Goal: Task Accomplishment & Management: Manage account settings

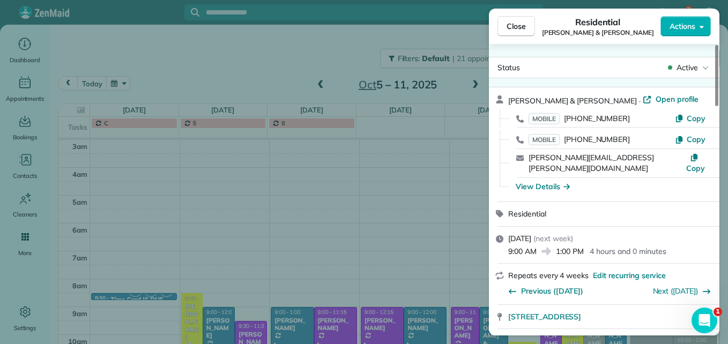
scroll to position [483, 0]
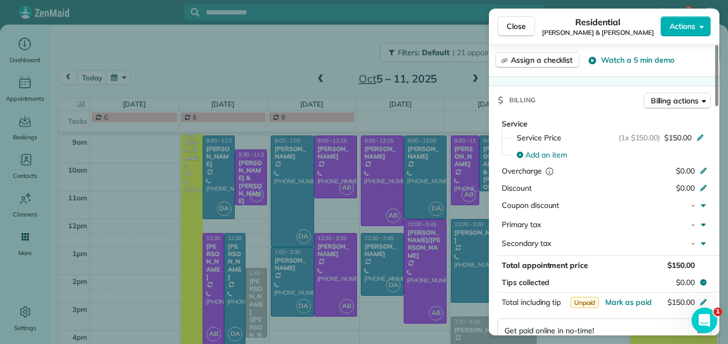
click at [516, 21] on span "Close" at bounding box center [515, 26] width 19 height 11
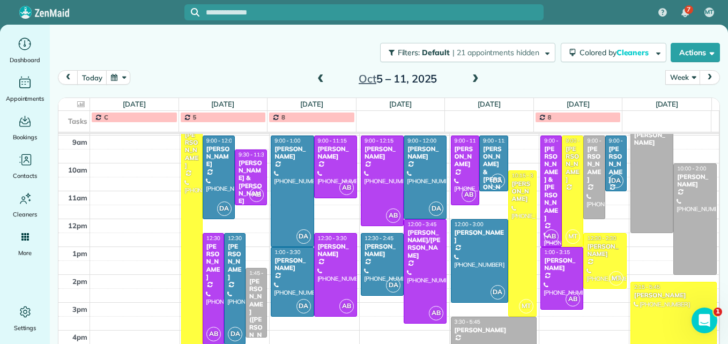
click at [316, 82] on span at bounding box center [320, 79] width 12 height 10
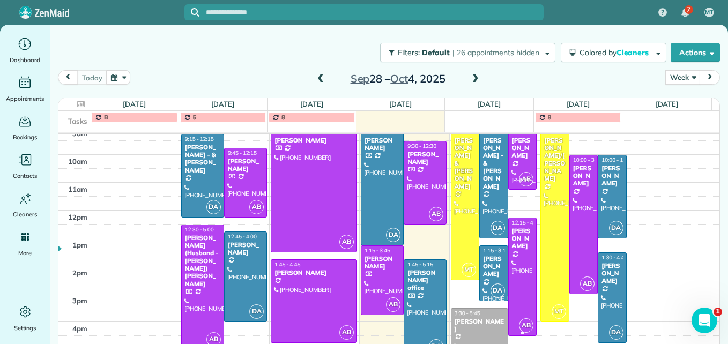
scroll to position [177, 0]
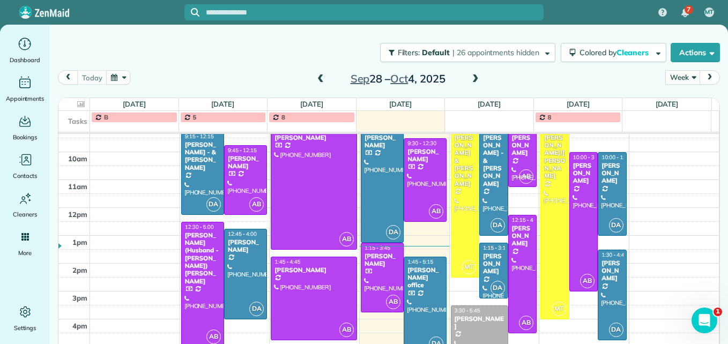
click at [479, 319] on div "[PERSON_NAME]" at bounding box center [479, 323] width 51 height 16
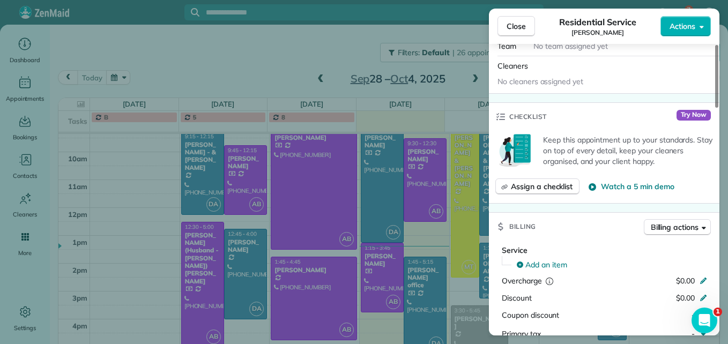
scroll to position [484, 0]
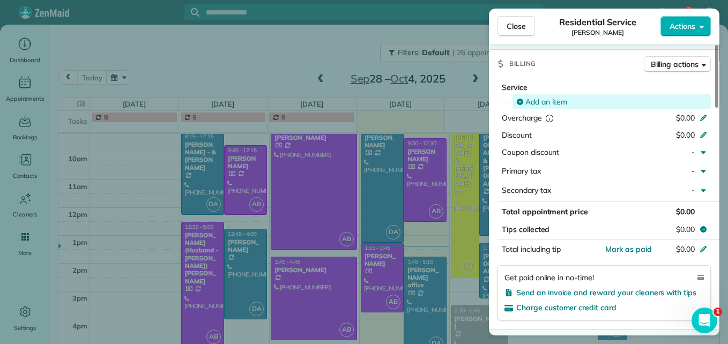
click at [557, 103] on span "Add an item" at bounding box center [546, 101] width 42 height 11
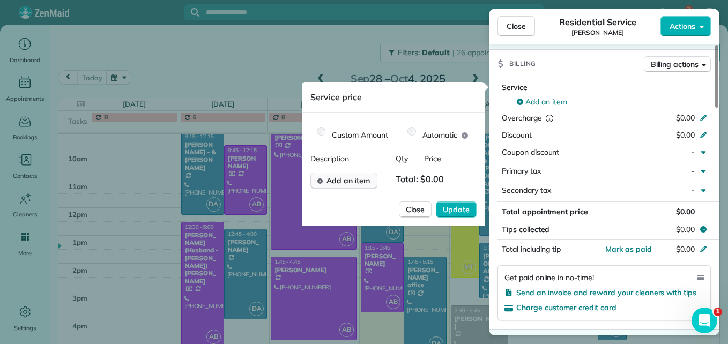
click at [368, 182] on span "Add an item" at bounding box center [347, 180] width 43 height 11
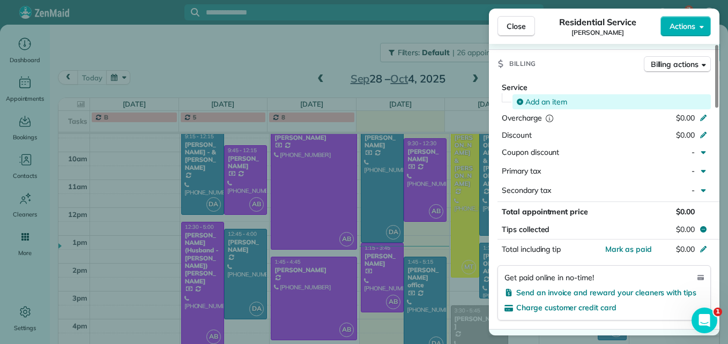
click at [546, 99] on span "Add an item" at bounding box center [546, 101] width 42 height 11
click at [537, 101] on span "Add an item" at bounding box center [546, 101] width 42 height 11
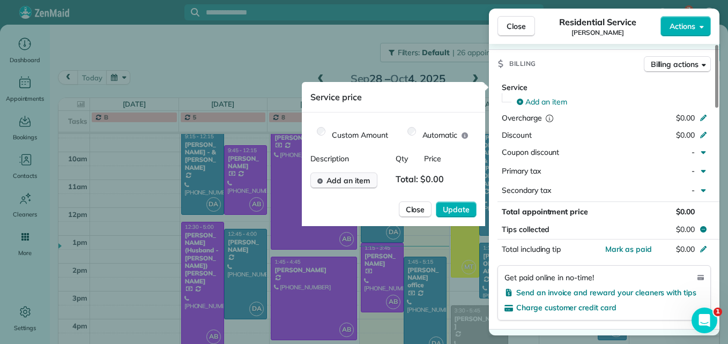
click at [356, 181] on span "Add an item" at bounding box center [347, 180] width 43 height 11
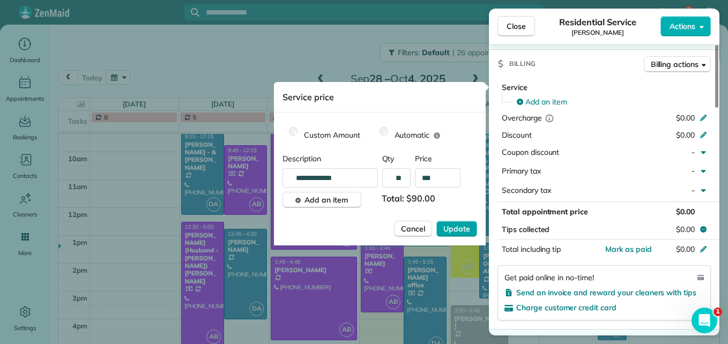
type input "***"
click at [458, 229] on span "Update" at bounding box center [456, 228] width 27 height 11
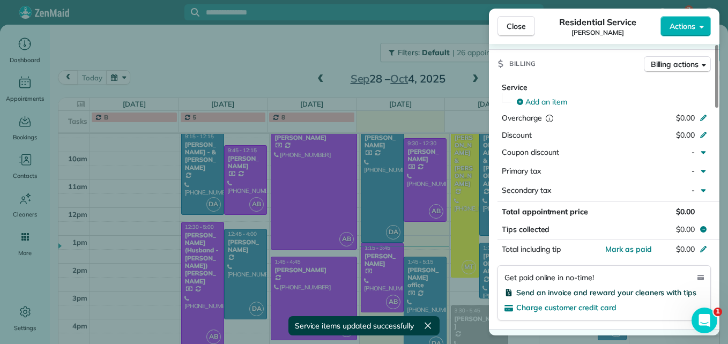
click at [582, 294] on span "Send an invoice and reward your cleaners with tips" at bounding box center [606, 293] width 180 height 10
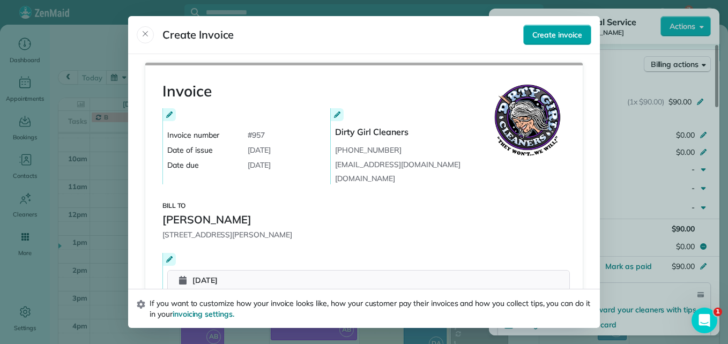
click at [544, 34] on span "Create invoice" at bounding box center [557, 34] width 50 height 11
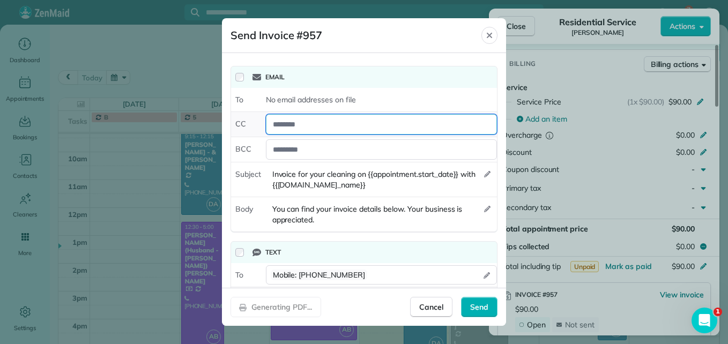
click at [324, 123] on div at bounding box center [381, 124] width 231 height 20
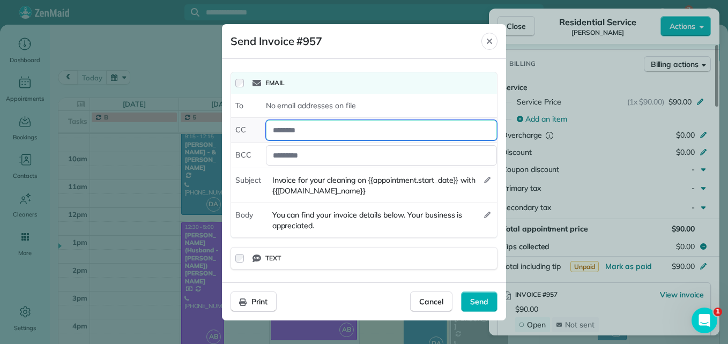
click at [302, 131] on div at bounding box center [381, 130] width 231 height 20
type div "*"
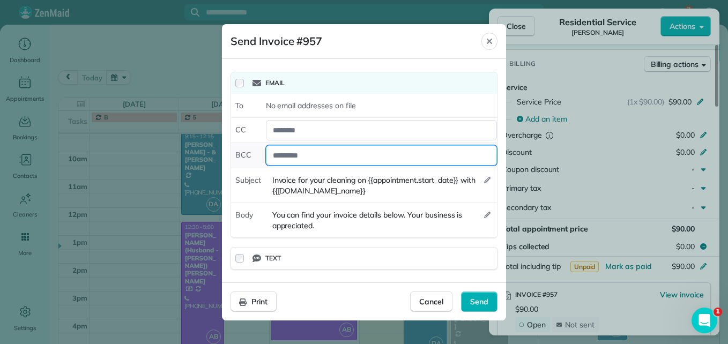
click at [318, 161] on div at bounding box center [381, 155] width 231 height 20
type div "*"
type div "*****"
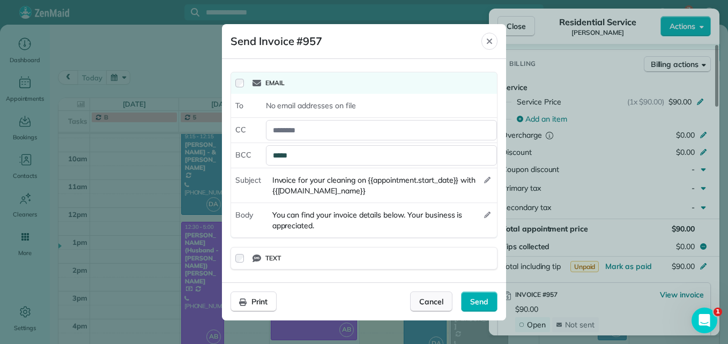
click at [419, 302] on span "Cancel" at bounding box center [431, 301] width 24 height 11
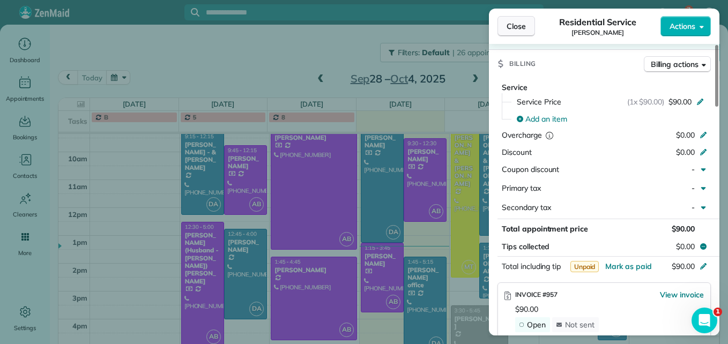
click at [520, 25] on span "Close" at bounding box center [515, 26] width 19 height 11
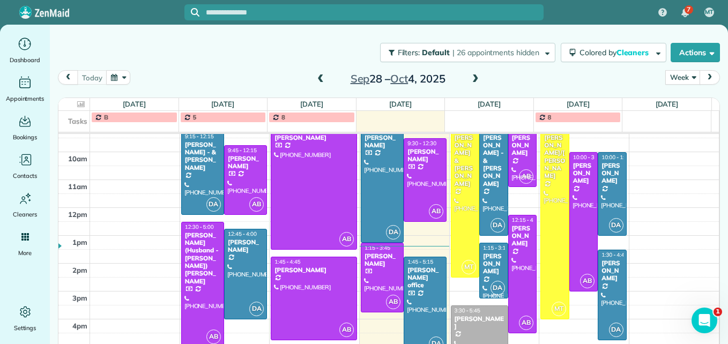
click at [479, 276] on div at bounding box center [493, 270] width 28 height 55
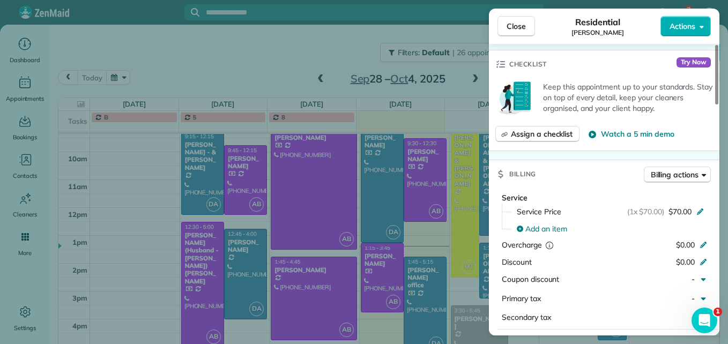
scroll to position [538, 0]
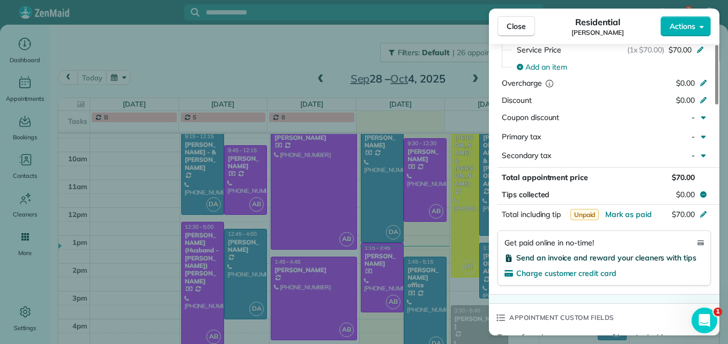
click at [584, 254] on span "Send an invoice and reward your cleaners with tips" at bounding box center [606, 258] width 180 height 10
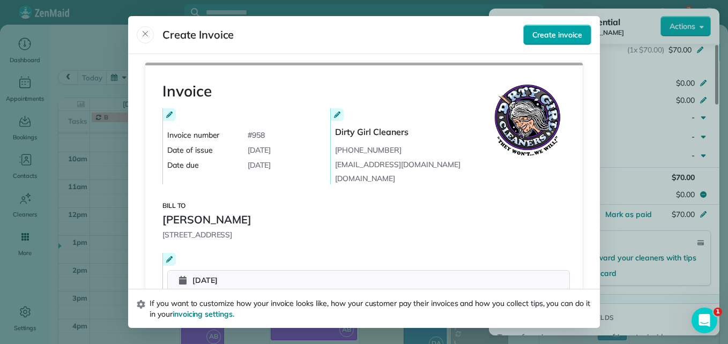
click at [536, 28] on button "Create invoice" at bounding box center [557, 35] width 68 height 20
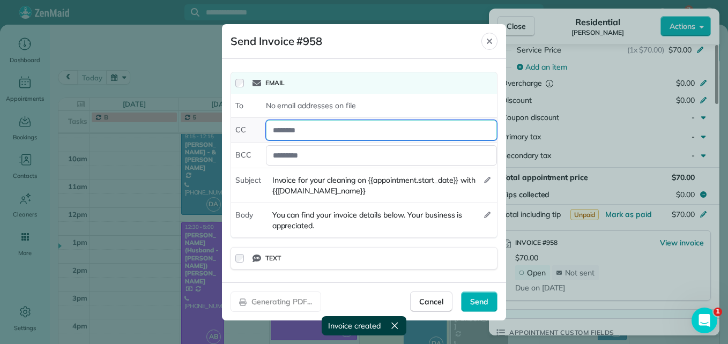
click at [286, 131] on div at bounding box center [381, 130] width 231 height 20
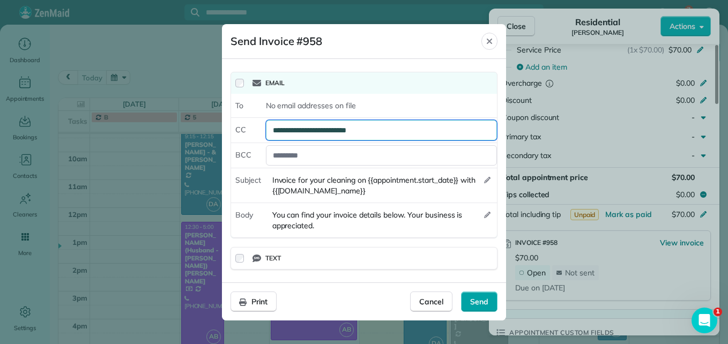
type div "**********"
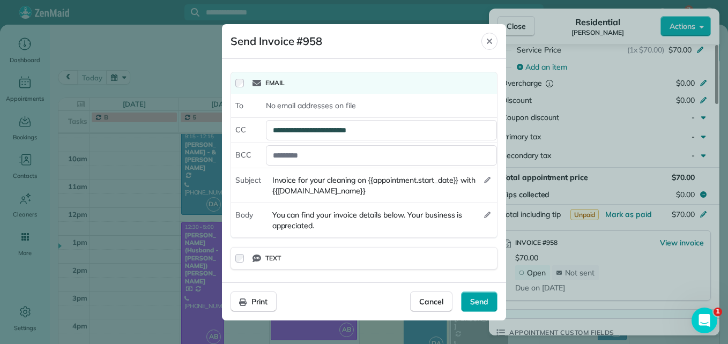
click at [476, 297] on span "Send" at bounding box center [479, 301] width 18 height 11
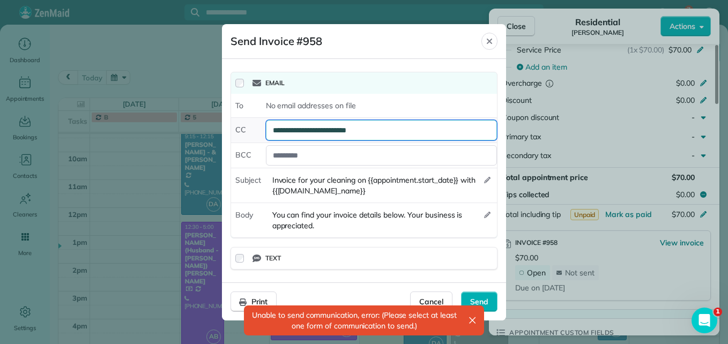
click at [296, 133] on div "**********" at bounding box center [381, 130] width 231 height 20
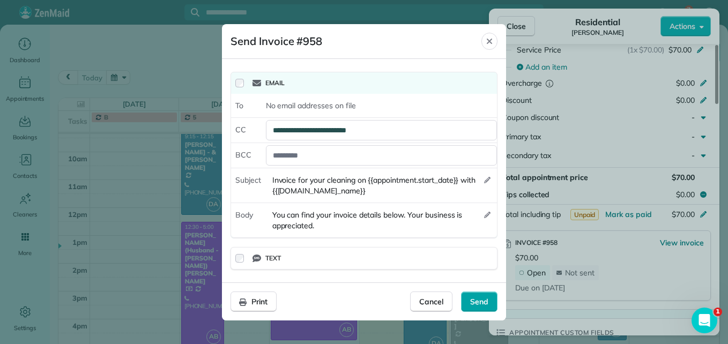
click at [483, 302] on span "Send" at bounding box center [479, 301] width 18 height 11
click at [476, 305] on span "Send" at bounding box center [479, 301] width 18 height 11
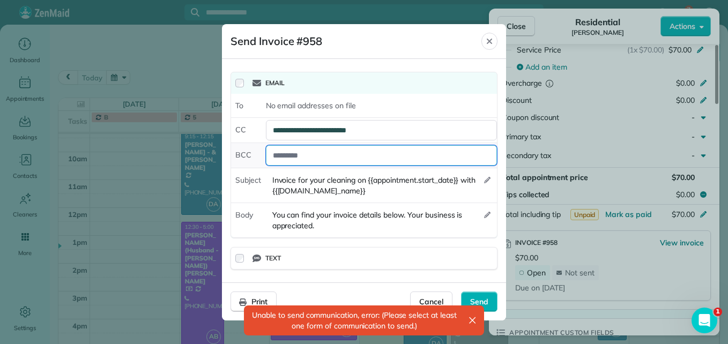
click at [338, 155] on div at bounding box center [381, 155] width 231 height 20
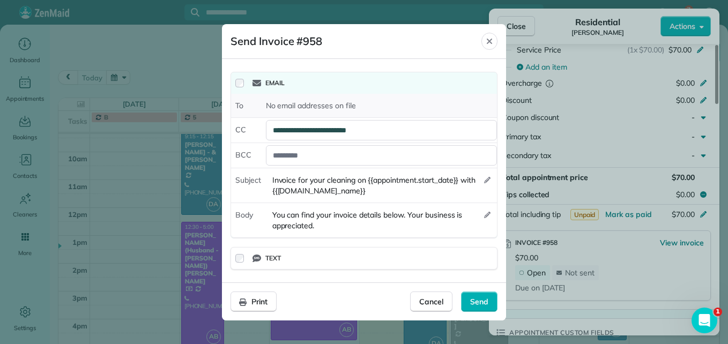
click at [284, 108] on span "No email addresses on file" at bounding box center [311, 105] width 90 height 11
click at [474, 303] on span "Send" at bounding box center [479, 301] width 18 height 11
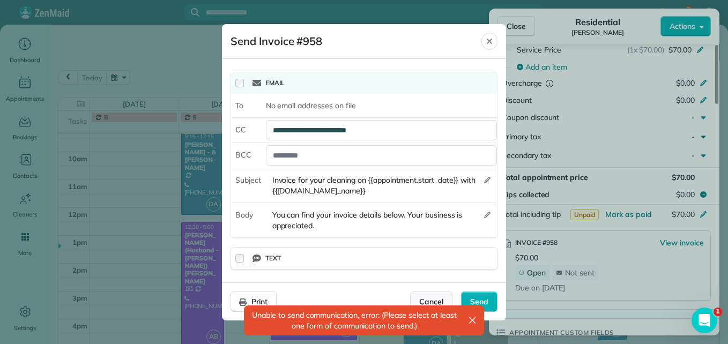
click at [444, 296] on div "Cancel" at bounding box center [431, 301] width 42 height 20
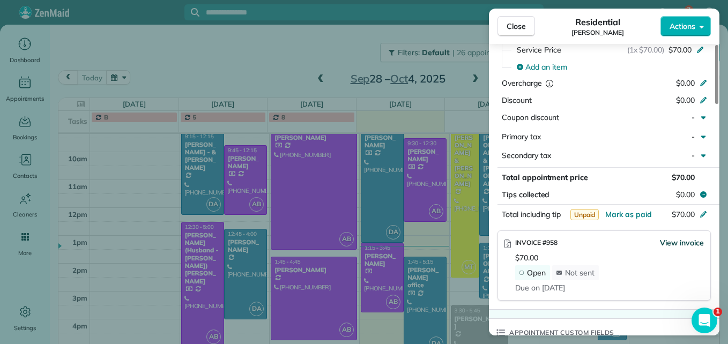
click at [670, 243] on span "View invoice" at bounding box center [681, 242] width 44 height 11
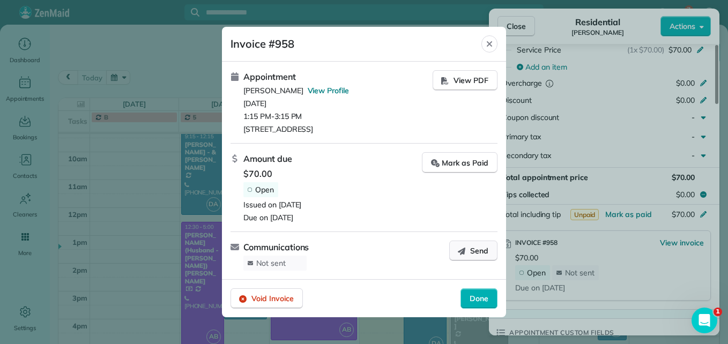
click at [456, 251] on button "Send" at bounding box center [473, 251] width 48 height 20
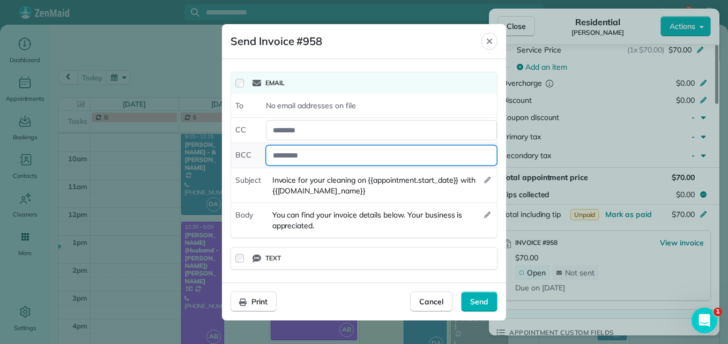
click at [299, 154] on div at bounding box center [381, 155] width 231 height 20
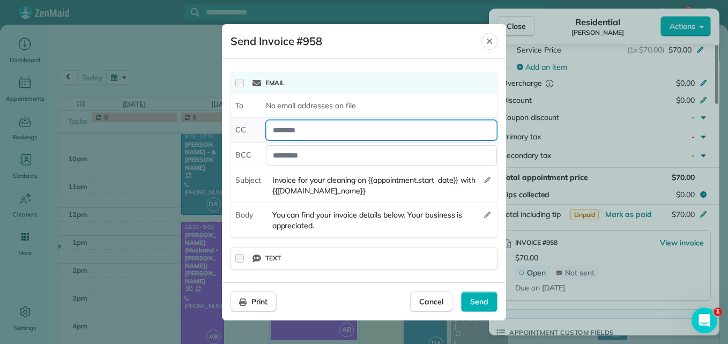
click at [299, 131] on div at bounding box center [381, 130] width 231 height 20
type div "**********"
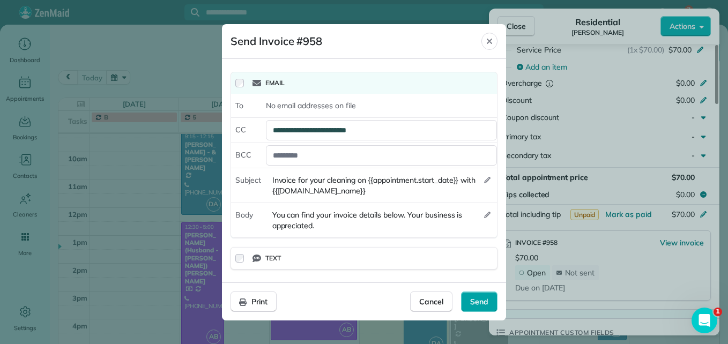
click at [468, 296] on div "Send" at bounding box center [479, 301] width 36 height 20
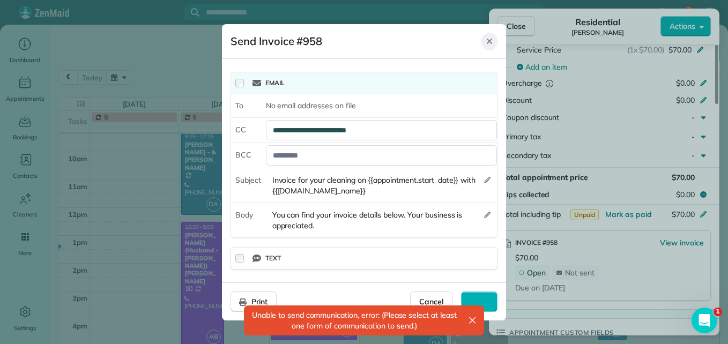
click at [491, 39] on icon "Close" at bounding box center [488, 40] width 5 height 5
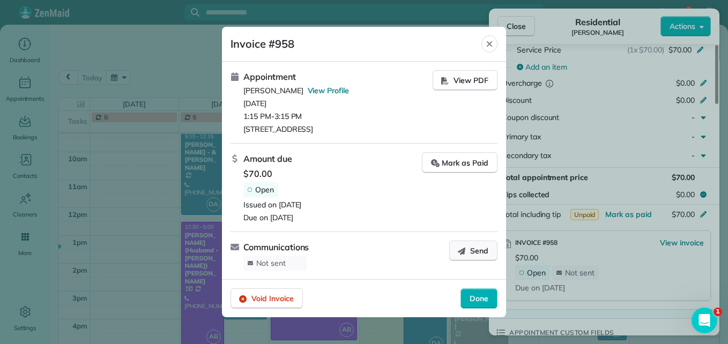
click at [475, 256] on button "Send" at bounding box center [473, 251] width 48 height 20
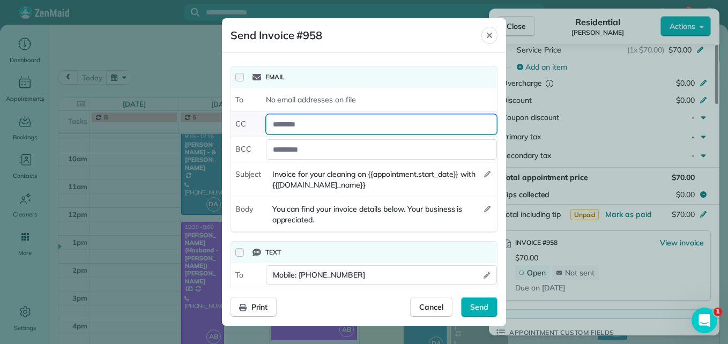
click at [304, 129] on div at bounding box center [381, 124] width 231 height 20
type div "*"
type div "**********"
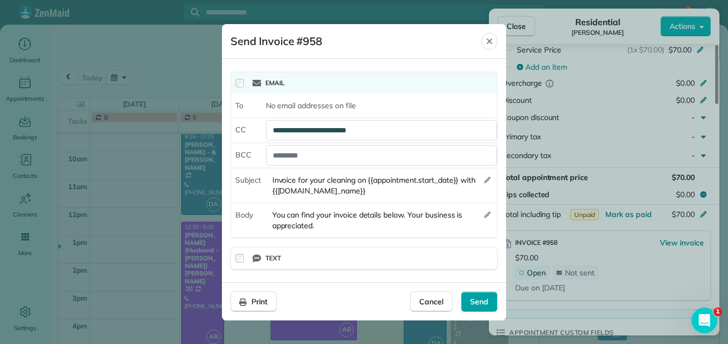
click at [476, 311] on div "Send" at bounding box center [479, 301] width 36 height 20
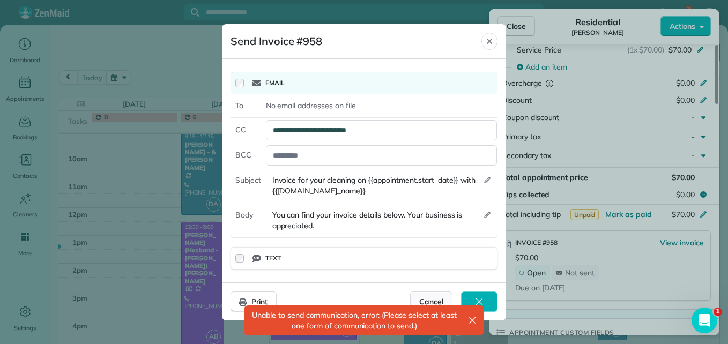
click at [431, 298] on span "Cancel" at bounding box center [431, 301] width 24 height 11
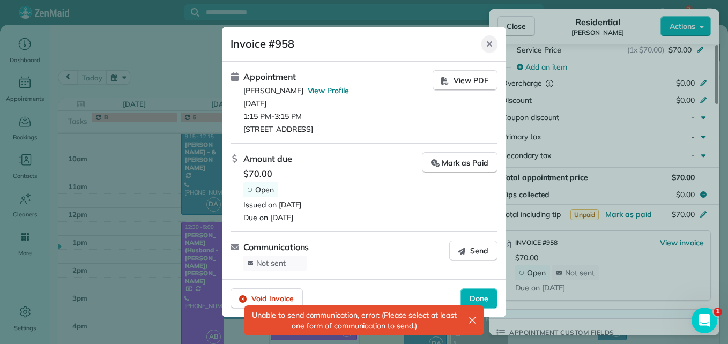
click at [490, 43] on icon "Close" at bounding box center [488, 43] width 5 height 5
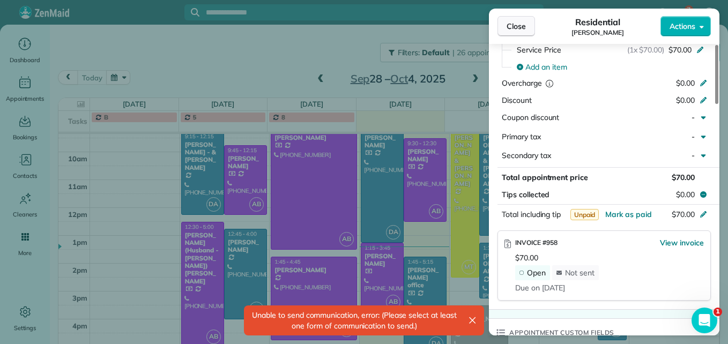
click at [512, 30] on span "Close" at bounding box center [515, 26] width 19 height 11
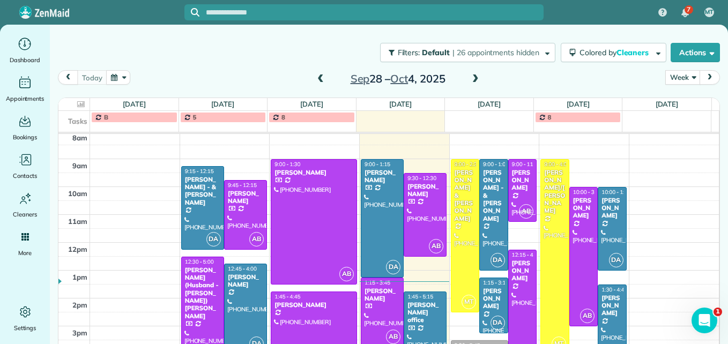
scroll to position [123, 0]
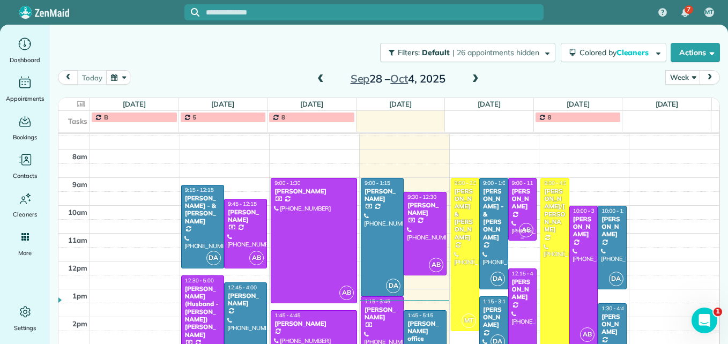
click at [514, 204] on div at bounding box center [522, 209] width 28 height 62
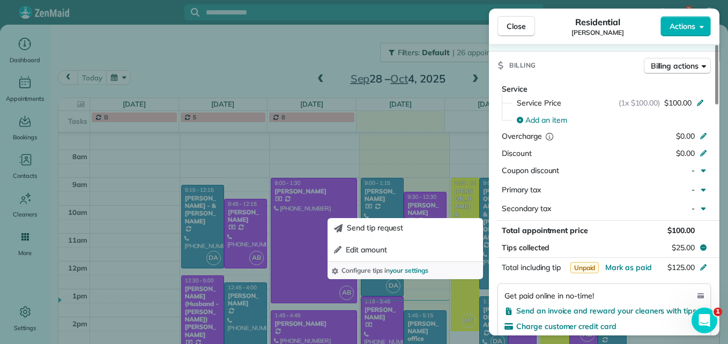
scroll to position [594, 0]
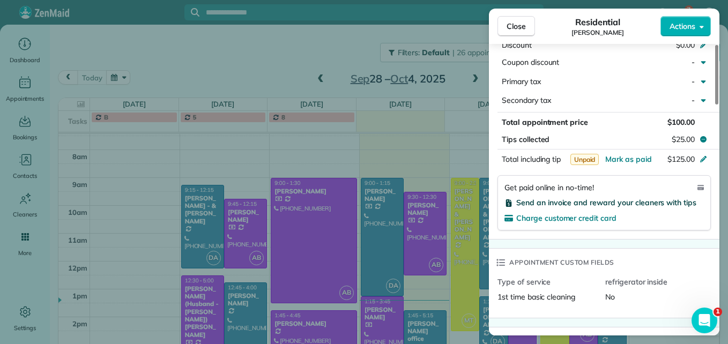
click at [573, 204] on span "Send an invoice and reward your cleaners with tips" at bounding box center [606, 203] width 180 height 10
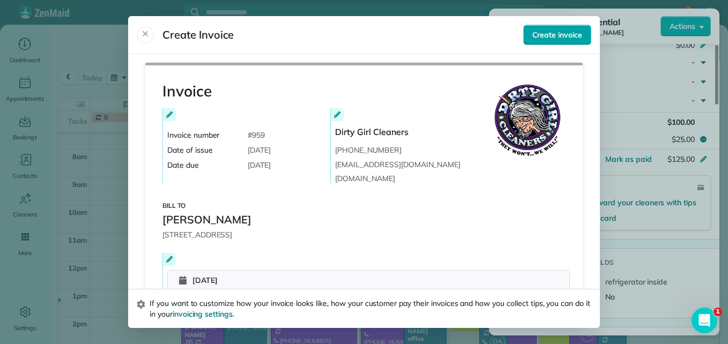
click at [538, 33] on span "Create invoice" at bounding box center [557, 34] width 50 height 11
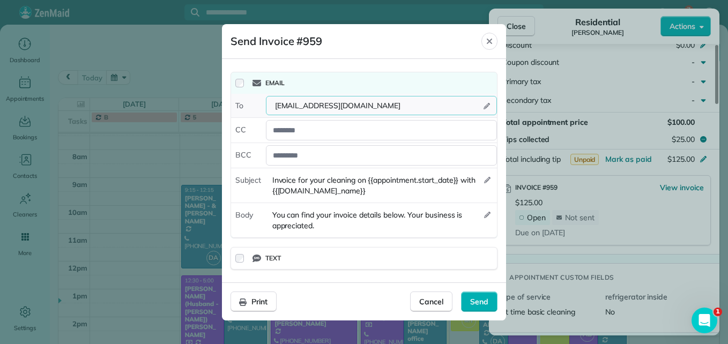
click at [374, 106] on div "[EMAIL_ADDRESS][DOMAIN_NAME]" at bounding box center [343, 105] width 145 height 11
click at [447, 101] on div "[EMAIL_ADDRESS][DOMAIN_NAME]" at bounding box center [381, 105] width 231 height 19
drag, startPoint x: 375, startPoint y: 107, endPoint x: 279, endPoint y: 106, distance: 96.4
click at [279, 106] on div "[EMAIL_ADDRESS][DOMAIN_NAME]" at bounding box center [343, 105] width 145 height 11
click at [488, 103] on icon "button" at bounding box center [486, 106] width 6 height 6
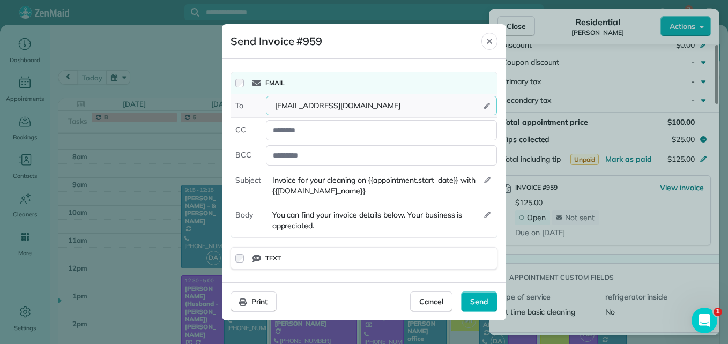
click at [487, 105] on icon "button" at bounding box center [486, 106] width 6 height 6
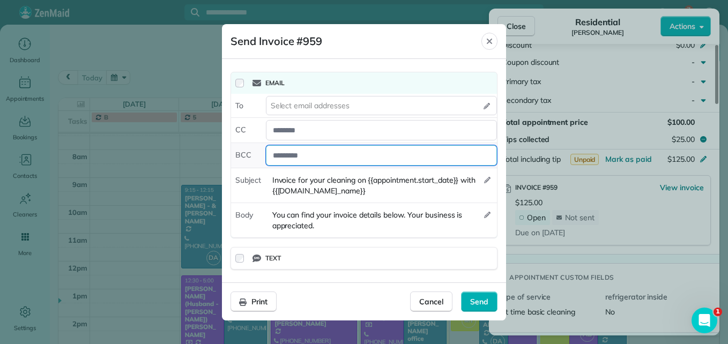
click at [287, 153] on div at bounding box center [381, 155] width 231 height 20
click at [287, 153] on div "*" at bounding box center [381, 155] width 231 height 20
type div "****"
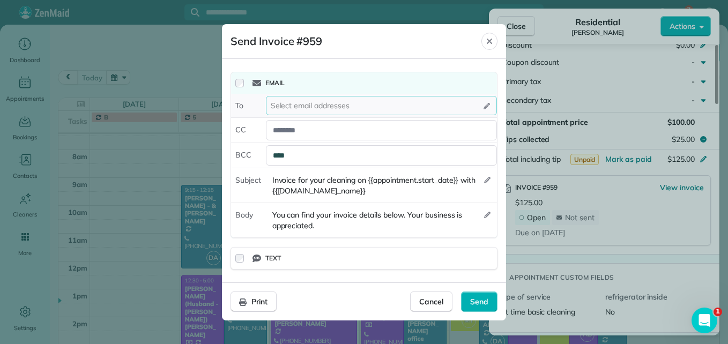
click at [293, 99] on div "Select email addresses" at bounding box center [381, 105] width 231 height 19
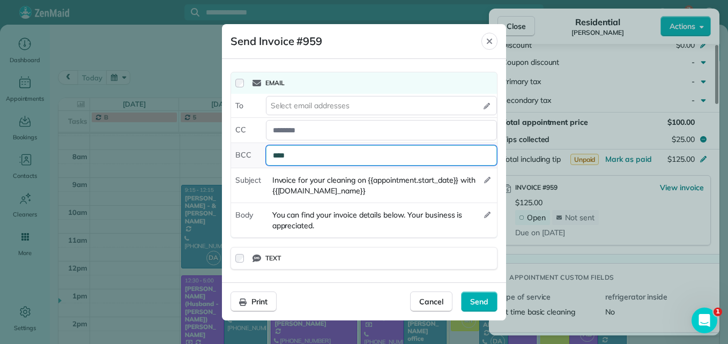
click at [335, 150] on div "****" at bounding box center [381, 155] width 231 height 20
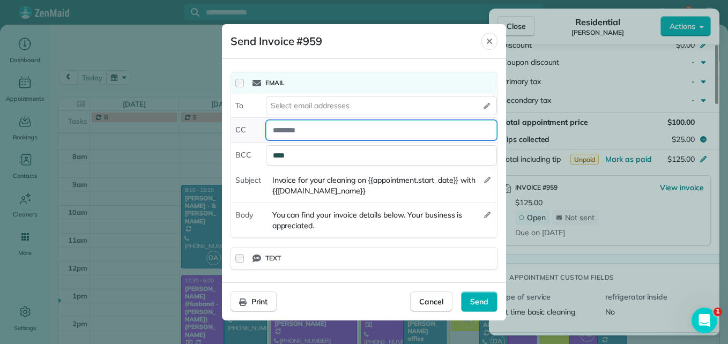
click at [331, 132] on div at bounding box center [381, 130] width 231 height 20
type div "**********"
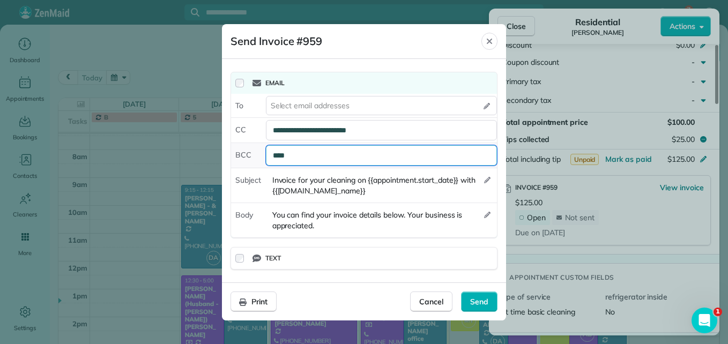
drag, startPoint x: 308, startPoint y: 157, endPoint x: 273, endPoint y: 160, distance: 34.4
click at [273, 160] on div "****" at bounding box center [381, 155] width 231 height 20
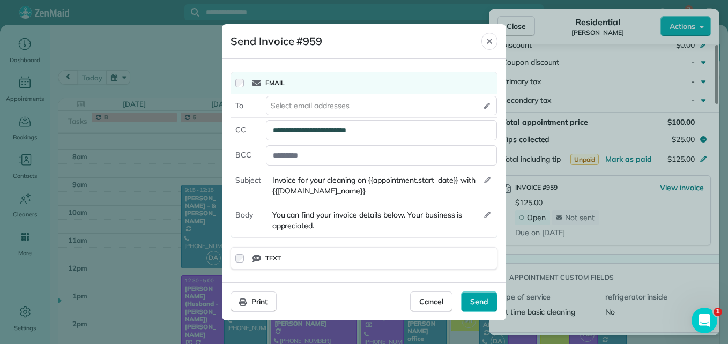
click at [474, 304] on span "Send" at bounding box center [479, 301] width 18 height 11
click at [490, 304] on div "Send" at bounding box center [479, 301] width 36 height 20
click at [473, 303] on span "Send" at bounding box center [479, 301] width 18 height 11
click at [475, 306] on span "Send" at bounding box center [479, 301] width 18 height 11
click at [489, 39] on icon "Close" at bounding box center [489, 41] width 9 height 9
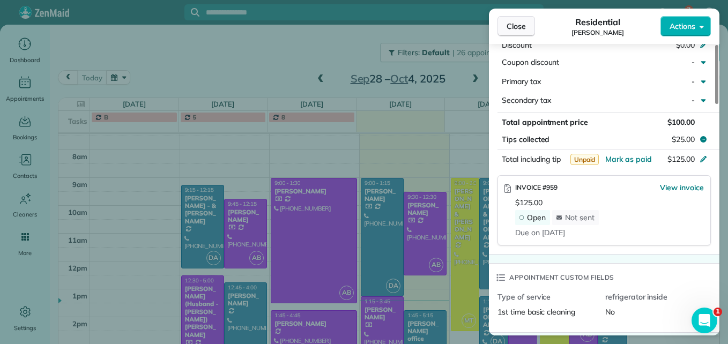
click at [514, 29] on span "Close" at bounding box center [515, 26] width 19 height 11
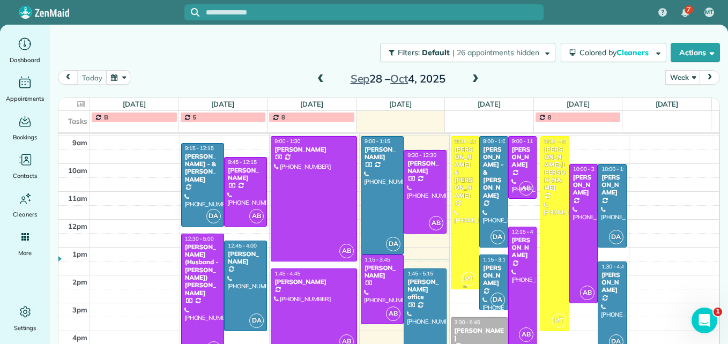
scroll to position [177, 0]
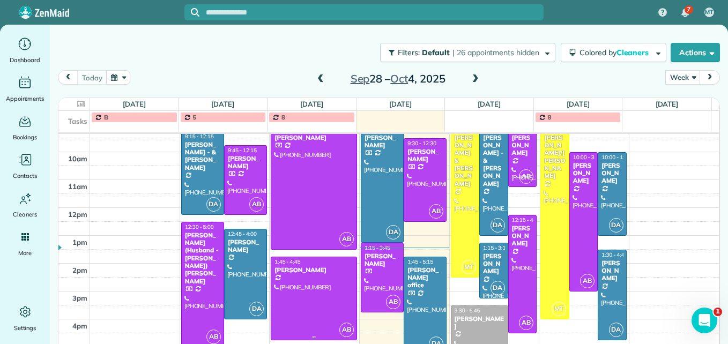
click at [304, 306] on div at bounding box center [313, 298] width 85 height 83
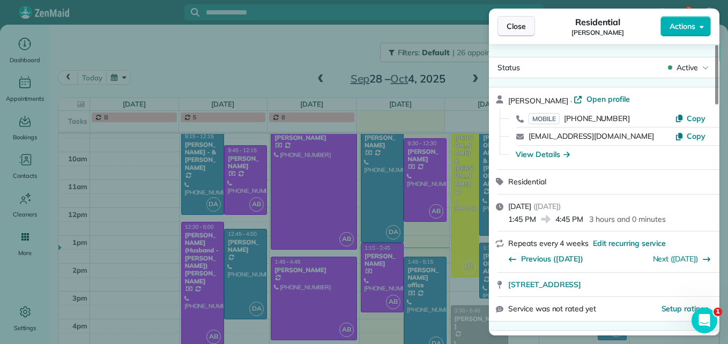
click at [508, 25] on span "Close" at bounding box center [515, 26] width 19 height 11
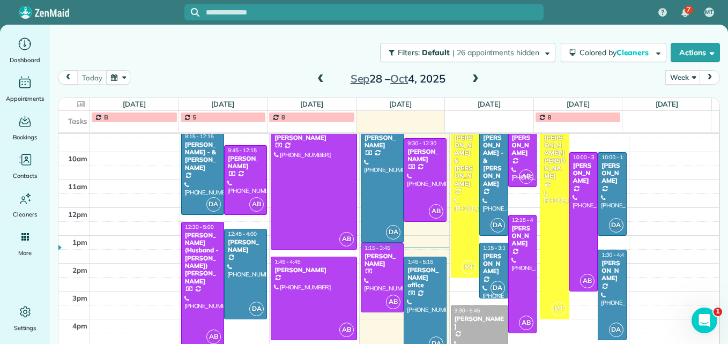
click at [472, 329] on div at bounding box center [479, 337] width 56 height 62
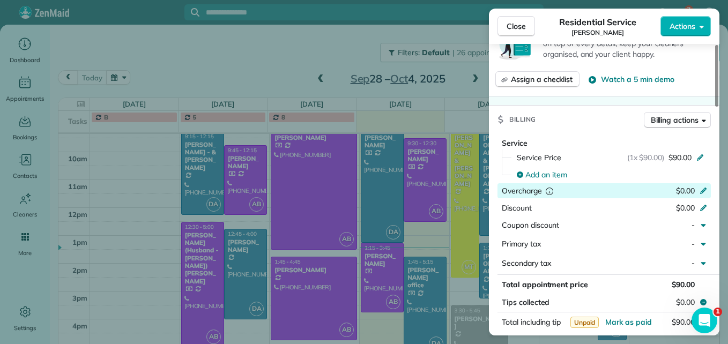
scroll to position [591, 0]
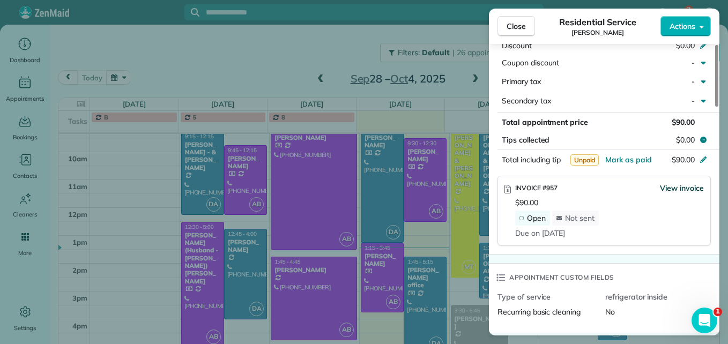
click at [696, 185] on span "View invoice" at bounding box center [681, 188] width 44 height 11
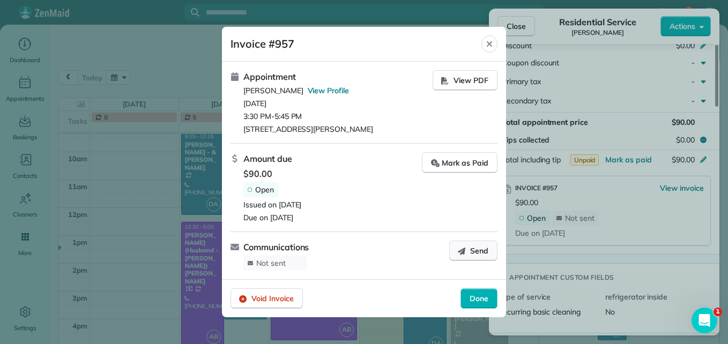
click at [471, 251] on span "Send" at bounding box center [479, 250] width 18 height 11
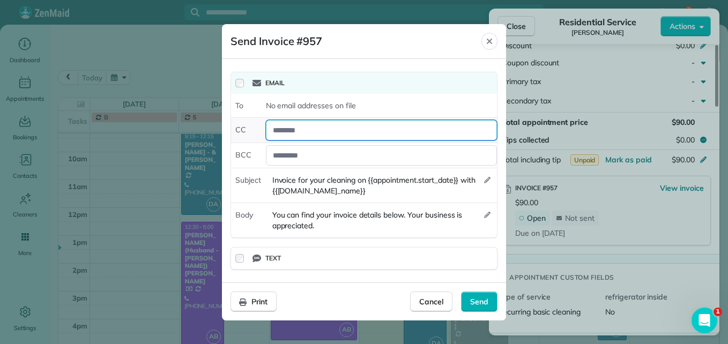
click at [282, 133] on div at bounding box center [381, 130] width 231 height 20
type div "**********"
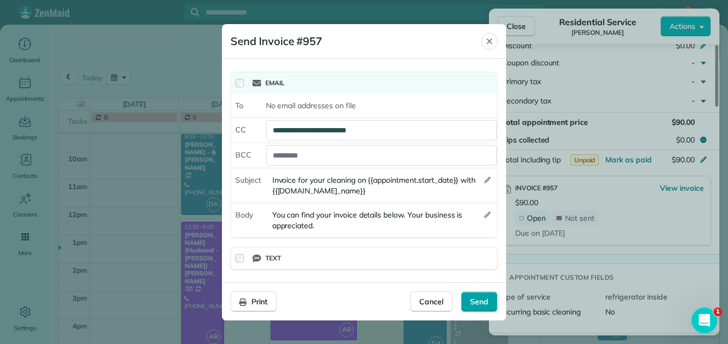
click at [472, 298] on span "Send" at bounding box center [479, 301] width 18 height 11
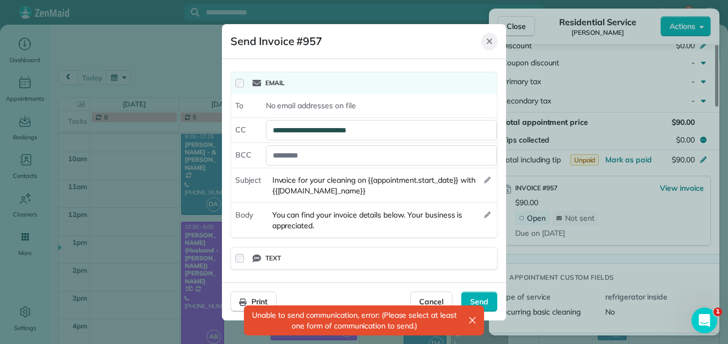
click at [491, 38] on icon "Close" at bounding box center [489, 41] width 9 height 9
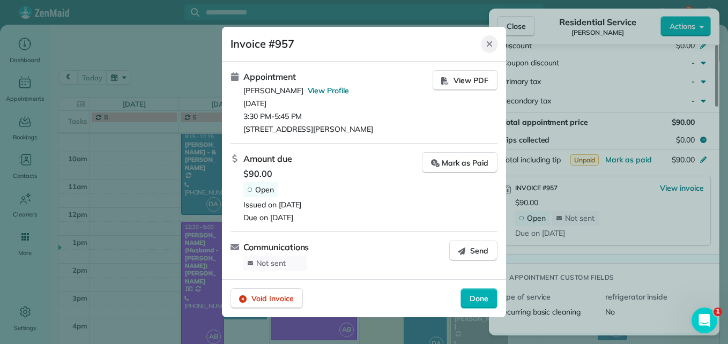
click at [488, 44] on icon "Close" at bounding box center [489, 44] width 9 height 9
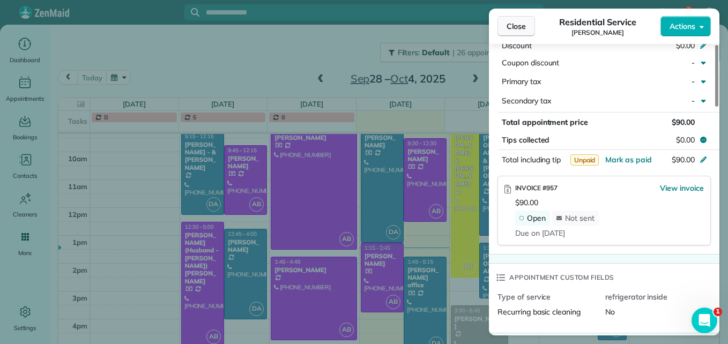
click at [506, 27] on button "Close" at bounding box center [516, 26] width 38 height 20
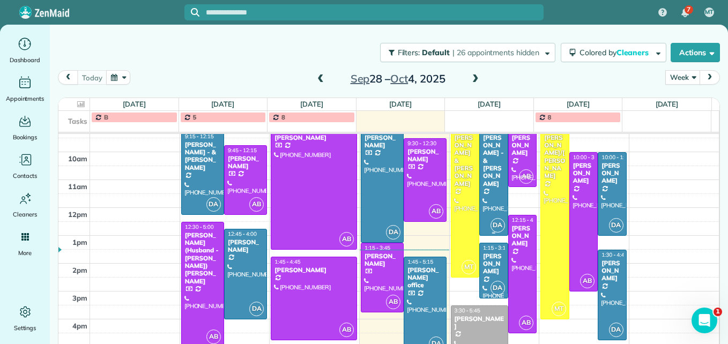
click at [485, 186] on div "[PERSON_NAME] - & [PERSON_NAME]" at bounding box center [493, 161] width 23 height 54
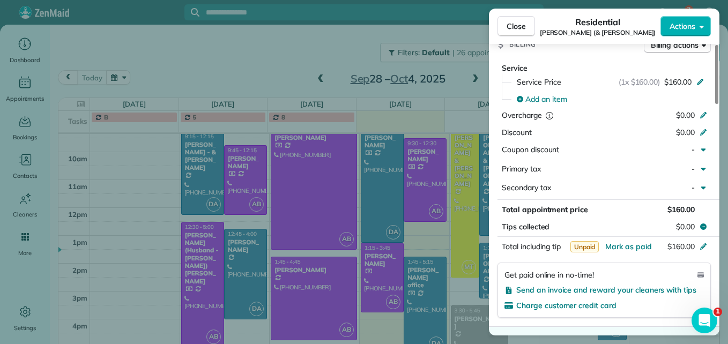
scroll to position [644, 0]
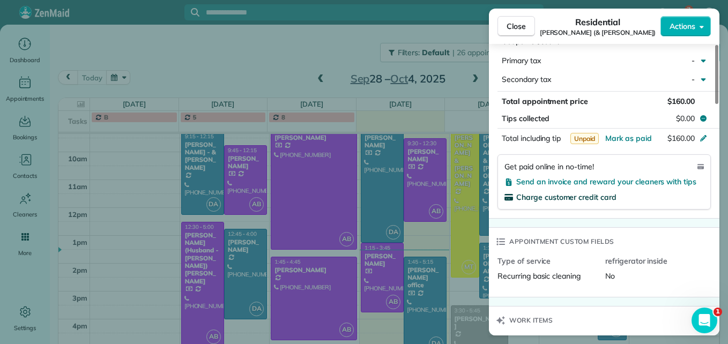
click at [554, 192] on span "Charge customer credit card" at bounding box center [566, 197] width 100 height 10
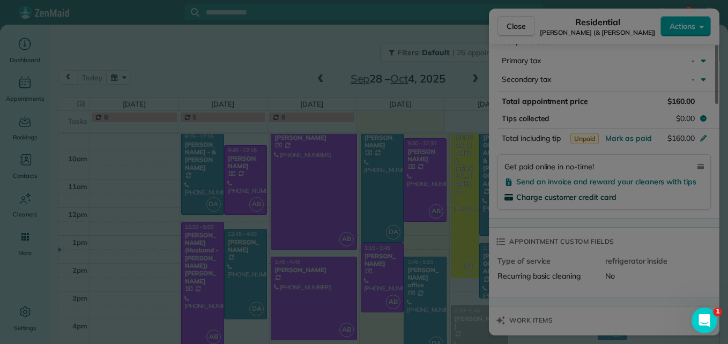
scroll to position [0, 0]
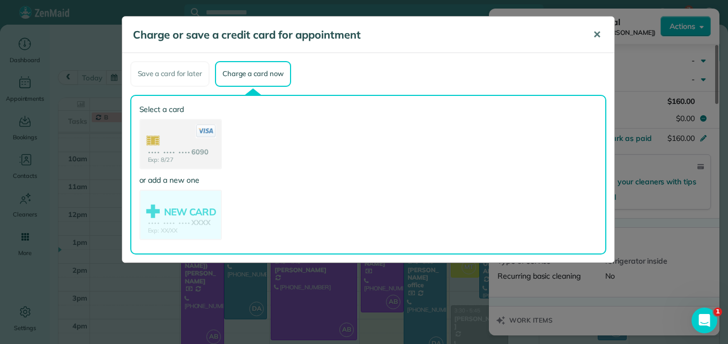
click at [599, 35] on span "✕" at bounding box center [597, 34] width 8 height 12
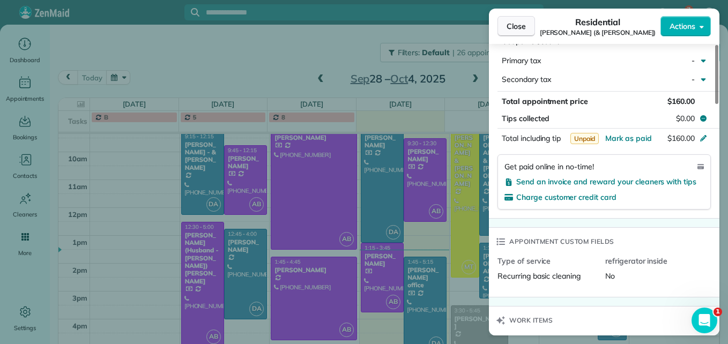
click at [510, 25] on span "Close" at bounding box center [515, 26] width 19 height 11
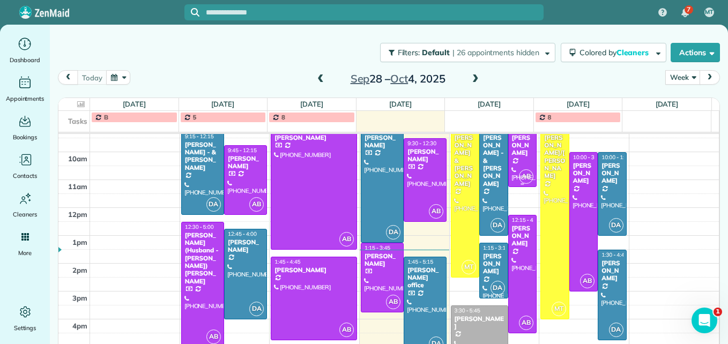
click at [508, 154] on div at bounding box center [522, 156] width 28 height 62
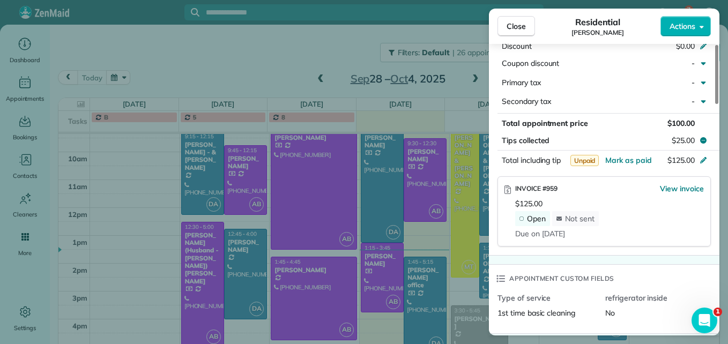
scroll to position [378, 0]
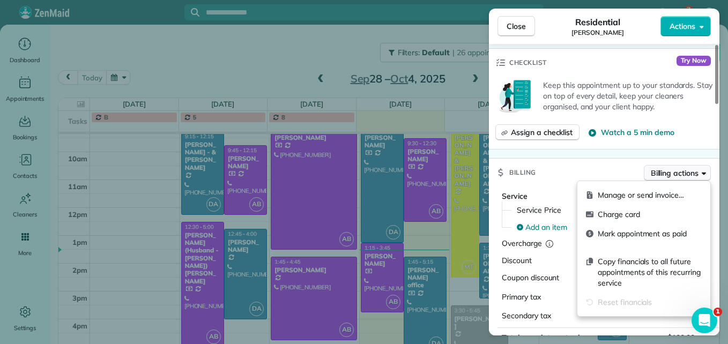
click at [658, 176] on span "Billing actions" at bounding box center [674, 173] width 48 height 11
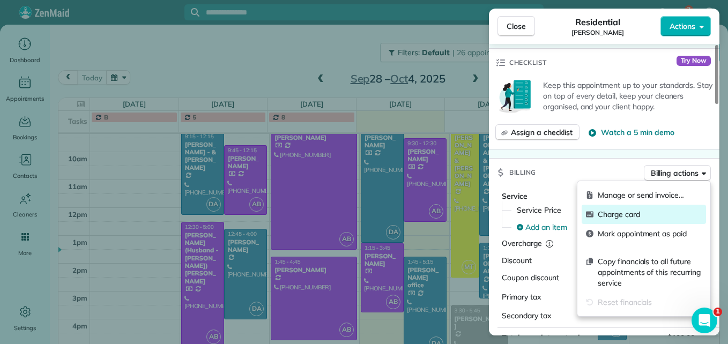
click at [610, 216] on span "Charge card" at bounding box center [649, 214] width 104 height 11
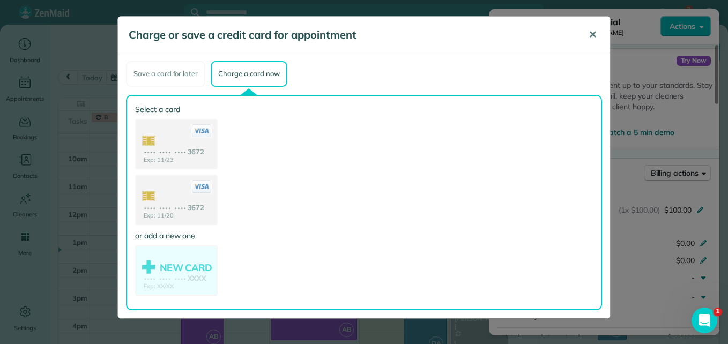
click at [589, 41] on button "✕" at bounding box center [592, 35] width 24 height 26
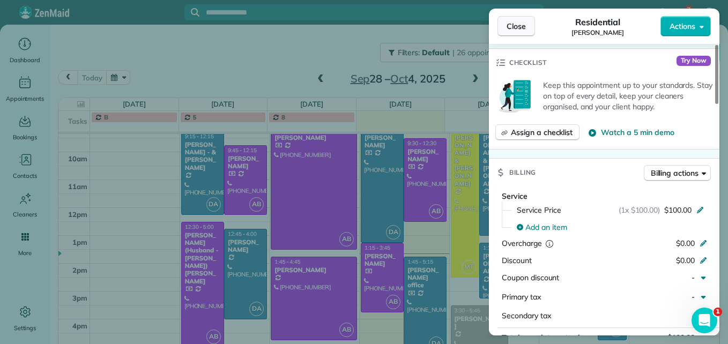
click at [512, 21] on span "Close" at bounding box center [515, 26] width 19 height 11
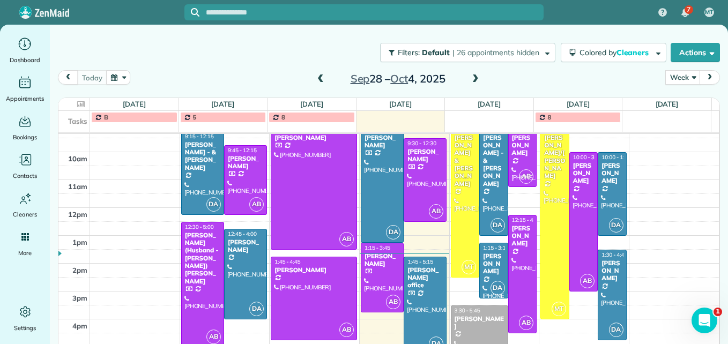
click at [314, 81] on span at bounding box center [320, 79] width 12 height 10
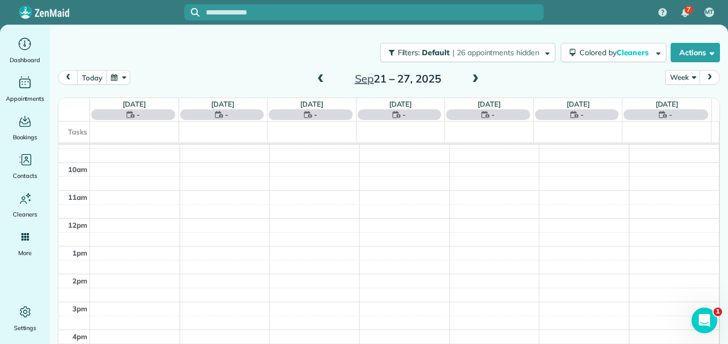
scroll to position [112, 0]
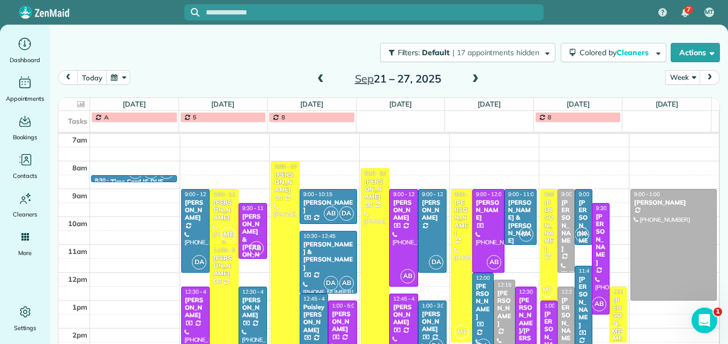
click at [230, 203] on div "[PERSON_NAME]" at bounding box center [224, 210] width 23 height 23
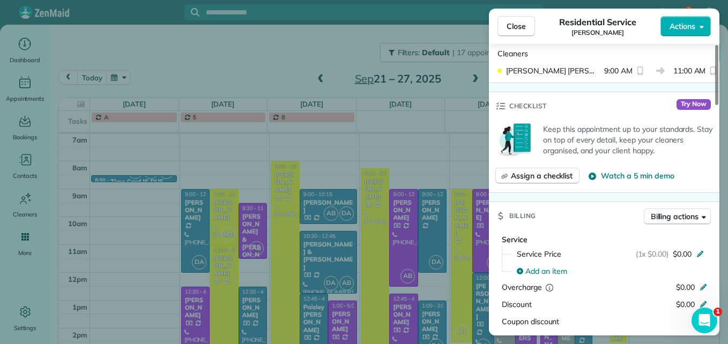
scroll to position [429, 0]
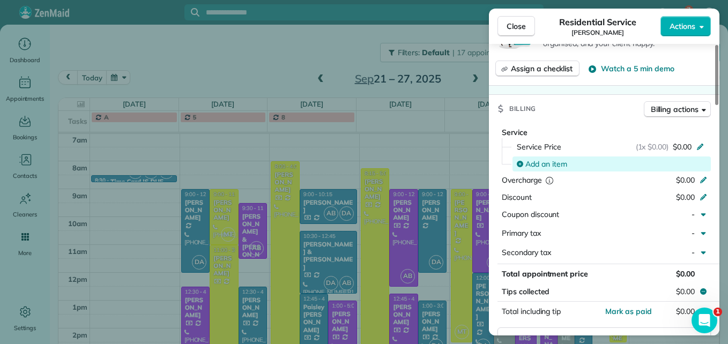
click at [554, 162] on span "Add an item" at bounding box center [546, 164] width 42 height 11
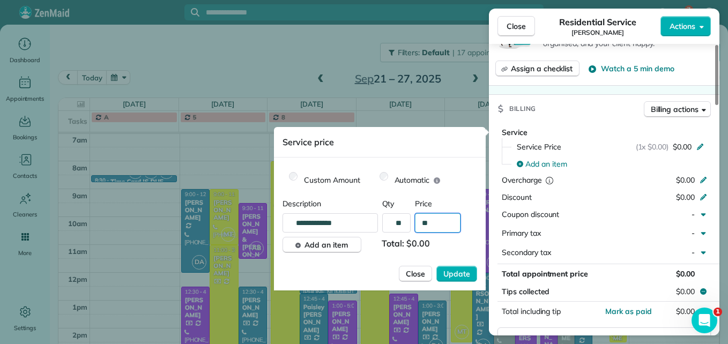
click at [444, 229] on input "**" at bounding box center [438, 222] width 46 height 19
type input "***"
click at [465, 274] on span "Update" at bounding box center [456, 273] width 27 height 11
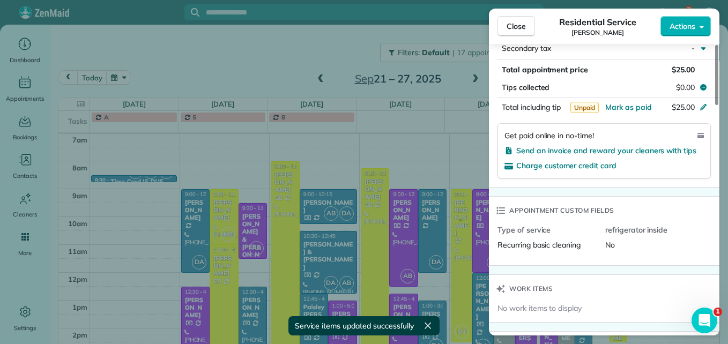
scroll to position [643, 0]
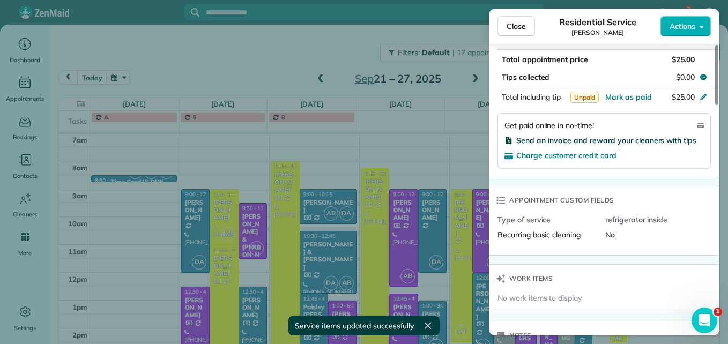
click at [641, 138] on span "Send an invoice and reward your cleaners with tips" at bounding box center [606, 141] width 180 height 10
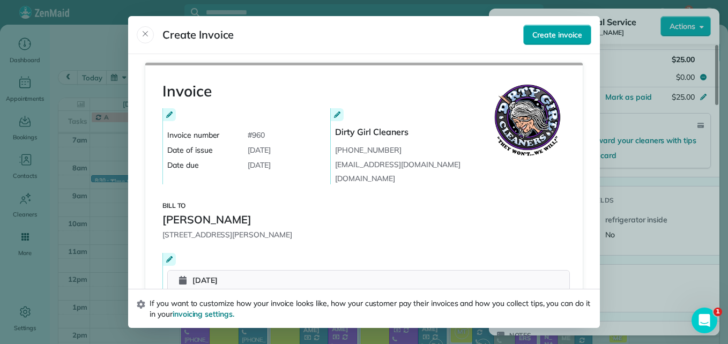
click at [536, 36] on span "Create invoice" at bounding box center [557, 34] width 50 height 11
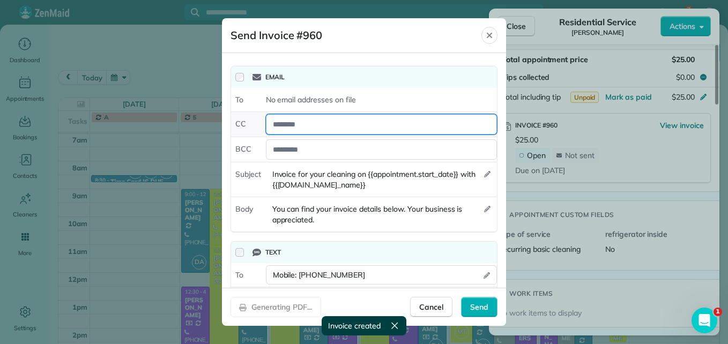
click at [331, 128] on div at bounding box center [381, 124] width 231 height 20
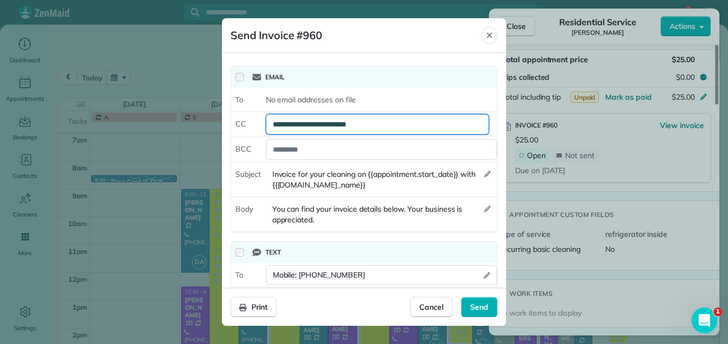
type div "**********"
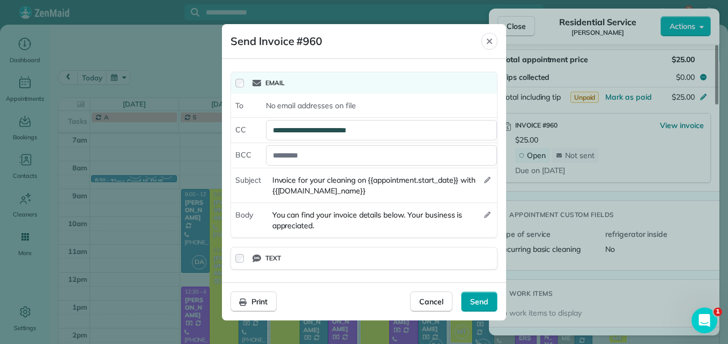
click at [488, 302] on span "Send" at bounding box center [479, 301] width 18 height 11
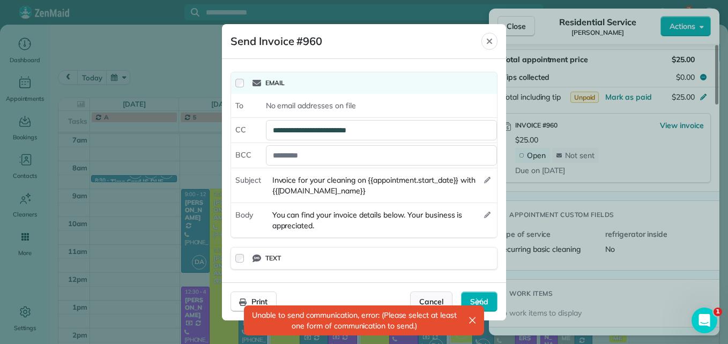
click at [431, 299] on span "Cancel" at bounding box center [431, 301] width 24 height 11
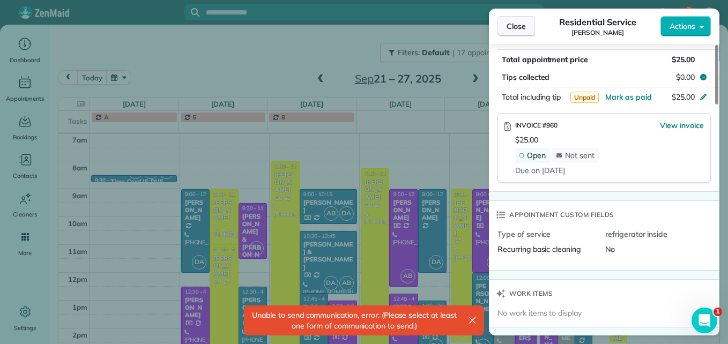
scroll to position [629, 0]
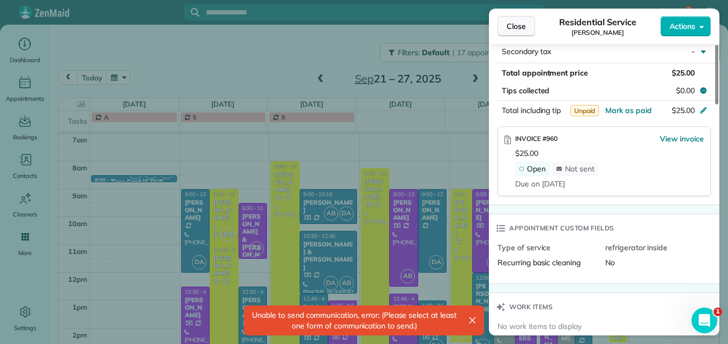
click at [526, 29] on button "Close" at bounding box center [516, 26] width 38 height 20
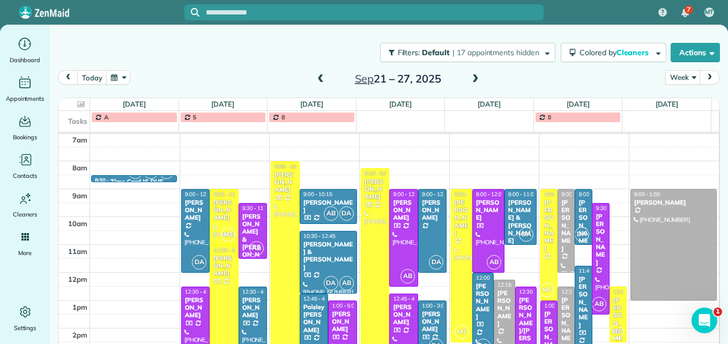
click at [470, 79] on span at bounding box center [475, 79] width 12 height 10
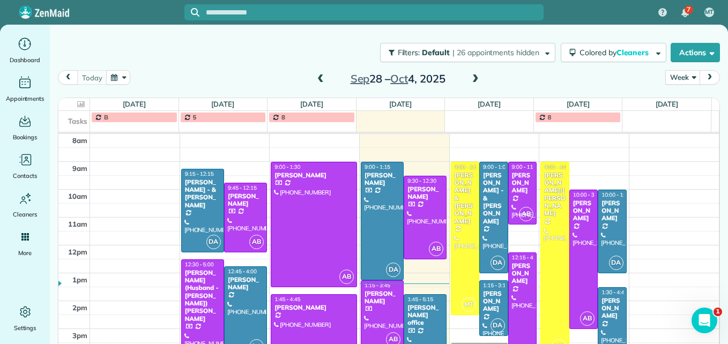
scroll to position [166, 0]
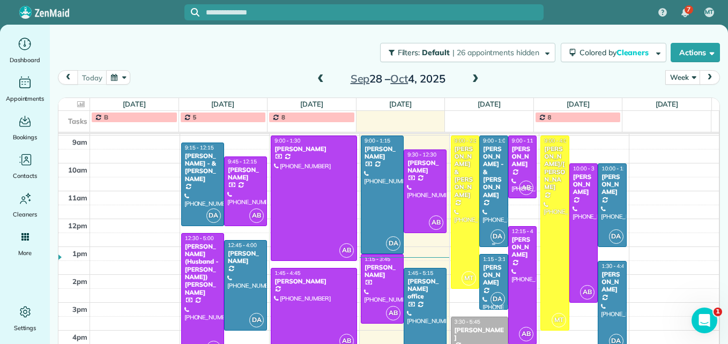
click at [485, 211] on div at bounding box center [493, 191] width 28 height 110
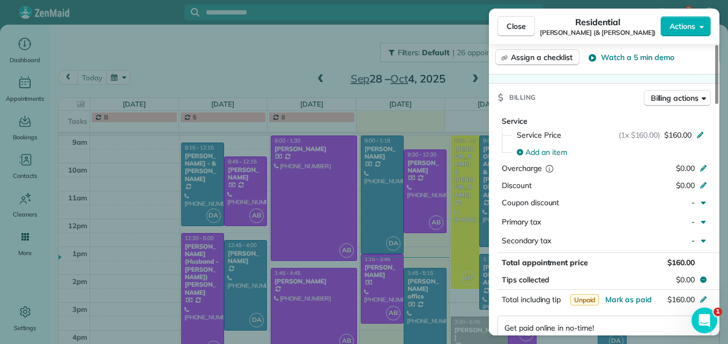
scroll to position [591, 0]
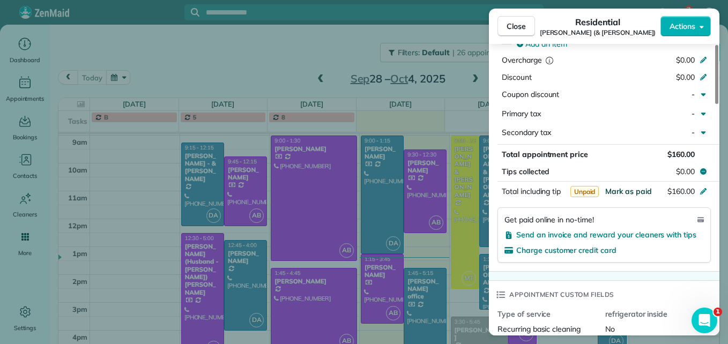
click at [611, 186] on span "Mark as paid" at bounding box center [628, 191] width 47 height 10
click at [515, 29] on span "Close" at bounding box center [515, 26] width 19 height 11
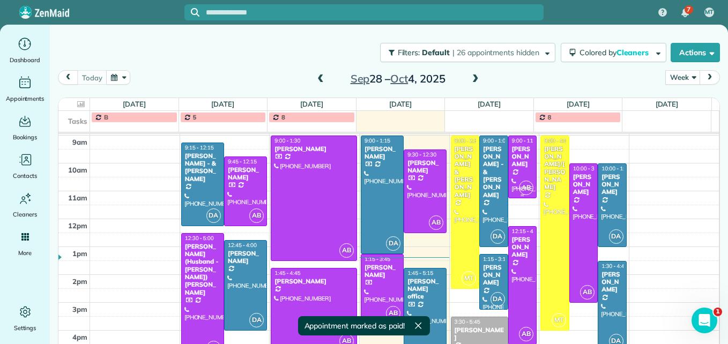
click at [518, 170] on div at bounding box center [522, 167] width 28 height 62
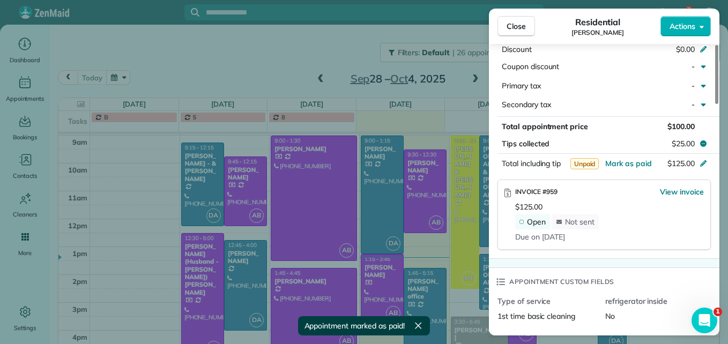
scroll to position [593, 0]
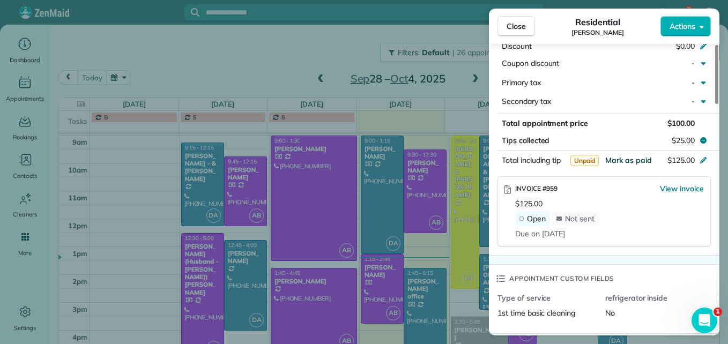
click at [625, 159] on span "Mark as paid" at bounding box center [628, 160] width 47 height 10
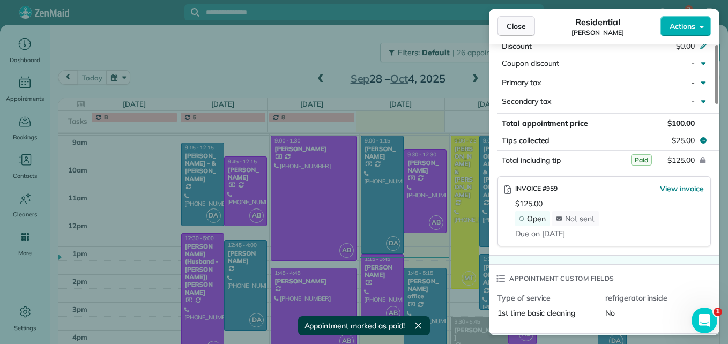
click at [518, 26] on span "Close" at bounding box center [515, 26] width 19 height 11
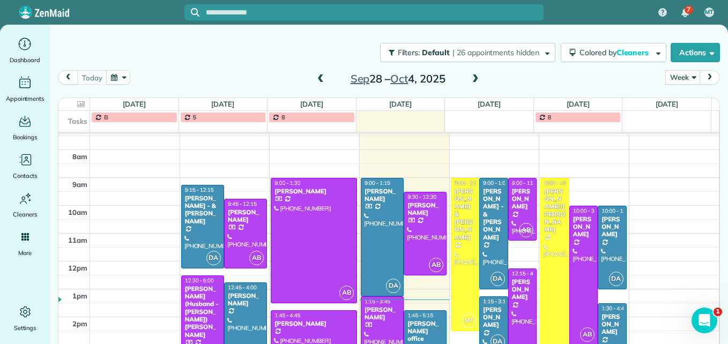
scroll to position [177, 0]
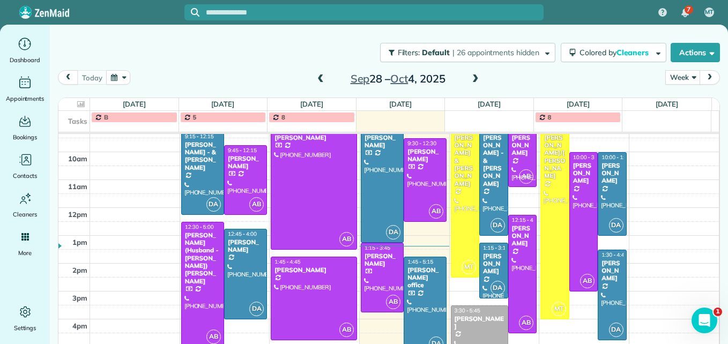
click at [469, 74] on span at bounding box center [475, 79] width 12 height 10
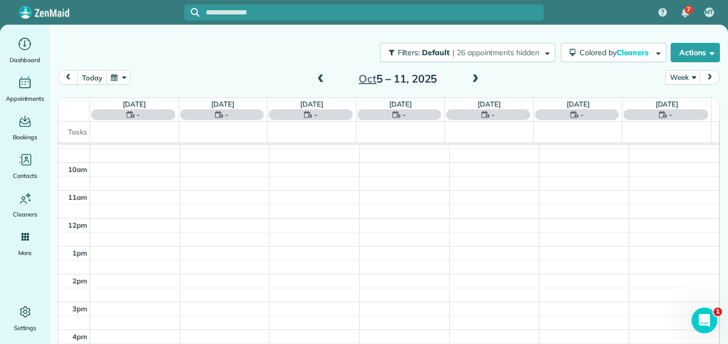
scroll to position [112, 0]
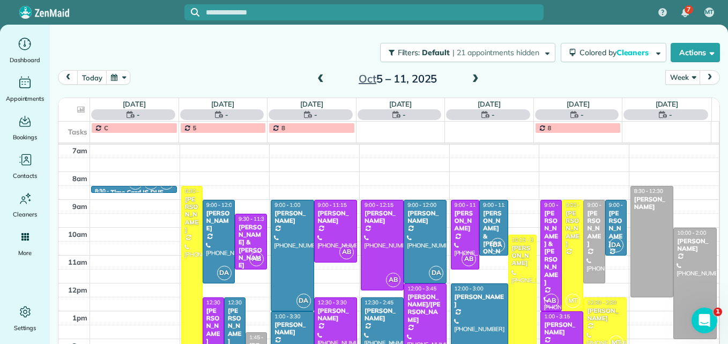
click at [319, 81] on span at bounding box center [320, 79] width 12 height 10
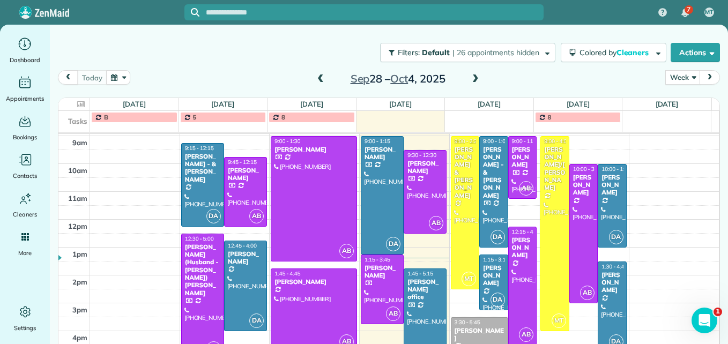
scroll to position [166, 0]
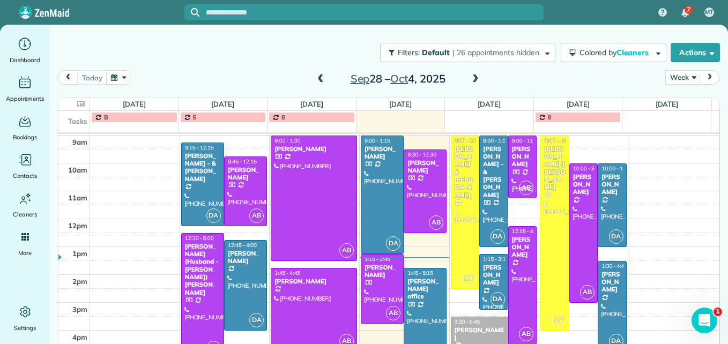
click at [315, 82] on span at bounding box center [320, 79] width 12 height 10
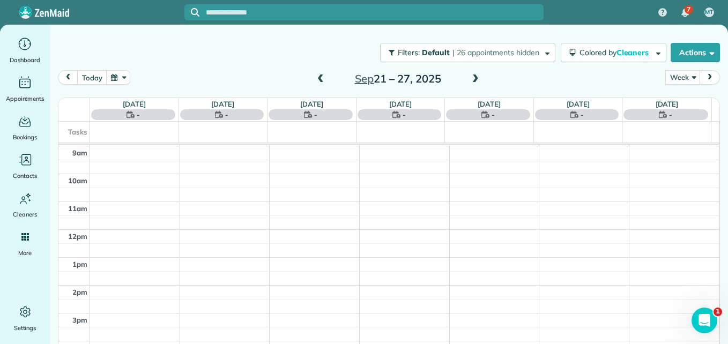
scroll to position [112, 0]
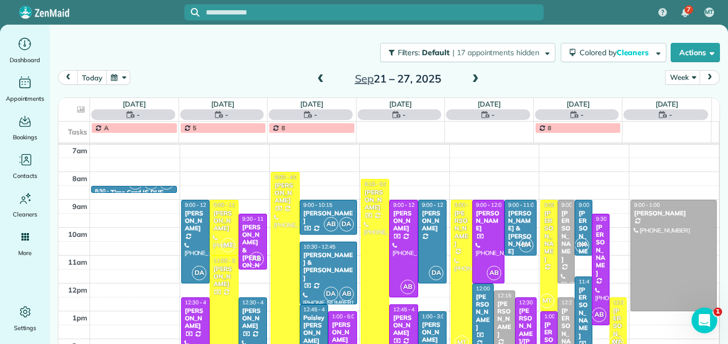
click at [315, 82] on span at bounding box center [320, 79] width 12 height 10
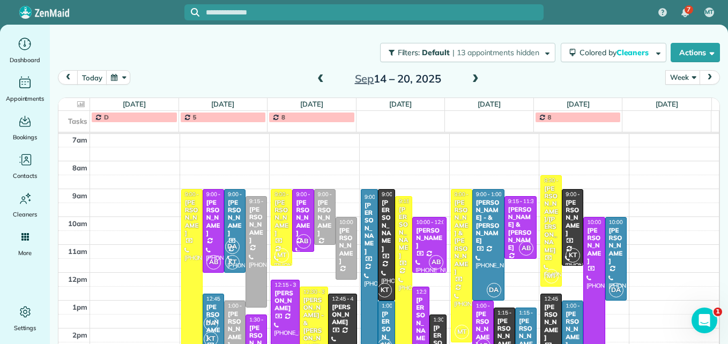
click at [315, 82] on span at bounding box center [320, 79] width 12 height 10
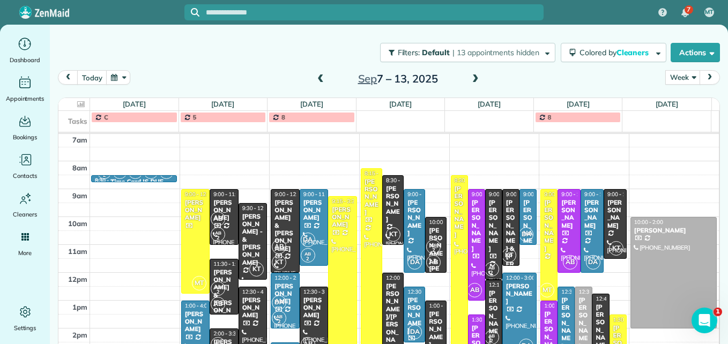
click at [315, 82] on span at bounding box center [320, 79] width 12 height 10
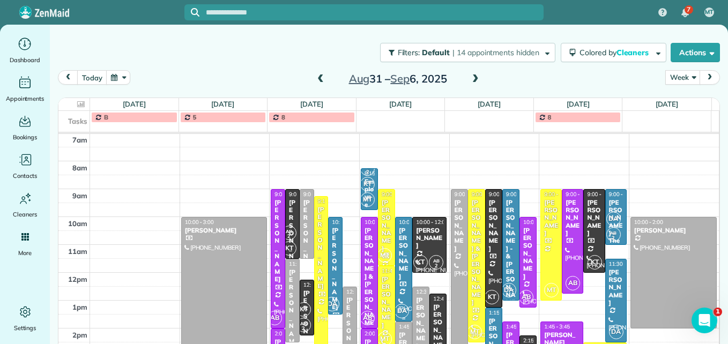
click at [398, 248] on div "[PERSON_NAME]" at bounding box center [403, 254] width 11 height 54
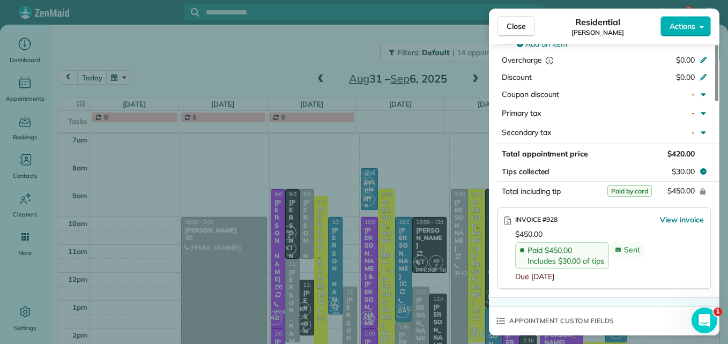
scroll to position [595, 0]
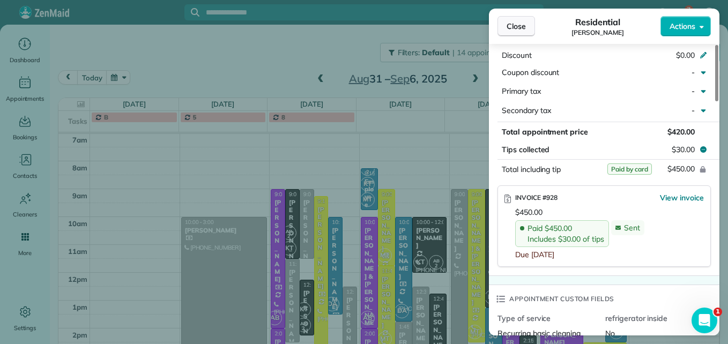
click at [514, 29] on span "Close" at bounding box center [515, 26] width 19 height 11
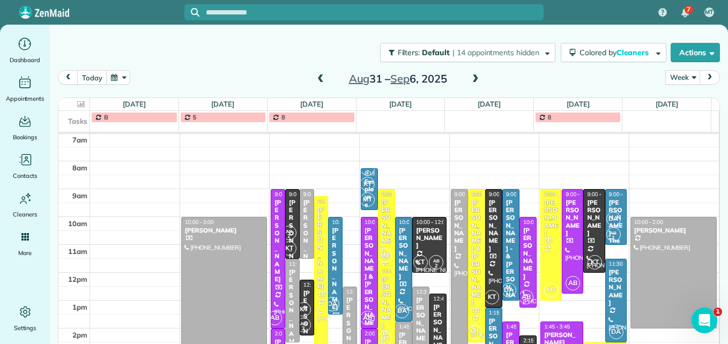
click at [474, 79] on span at bounding box center [475, 79] width 12 height 10
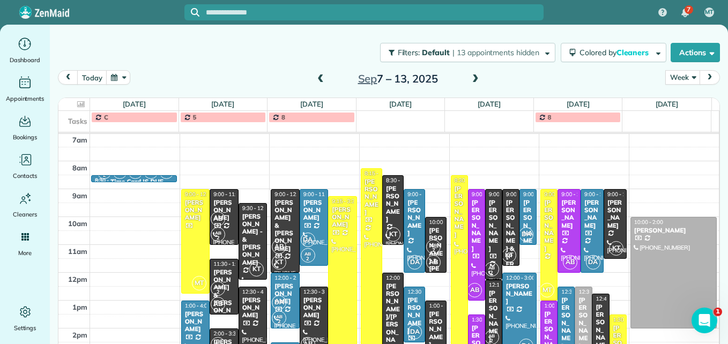
click at [471, 79] on span at bounding box center [475, 79] width 12 height 10
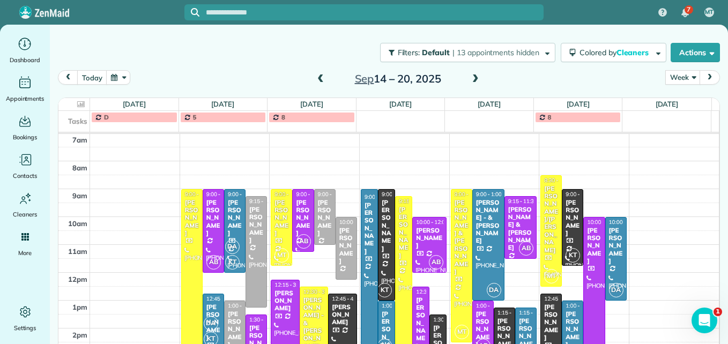
click at [471, 79] on span at bounding box center [475, 79] width 12 height 10
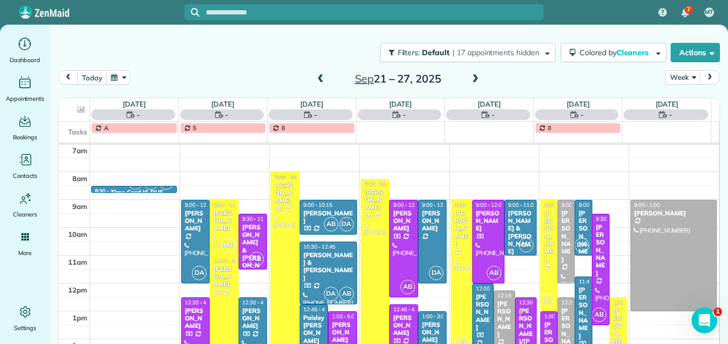
click at [471, 79] on span at bounding box center [475, 79] width 12 height 10
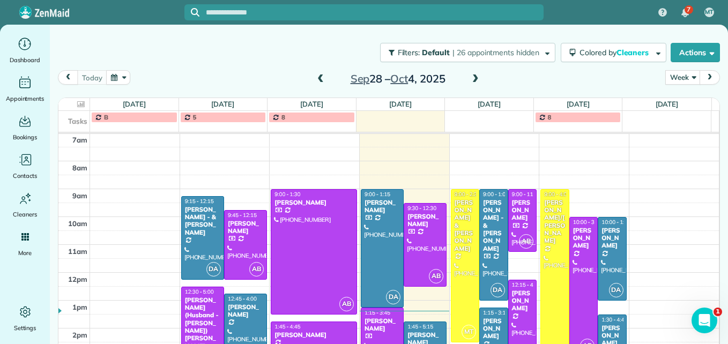
click at [471, 79] on span at bounding box center [475, 79] width 12 height 10
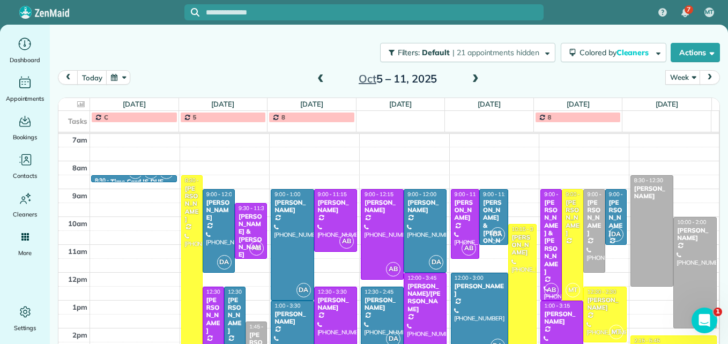
click at [471, 79] on span at bounding box center [475, 79] width 12 height 10
